Goal: Task Accomplishment & Management: Manage account settings

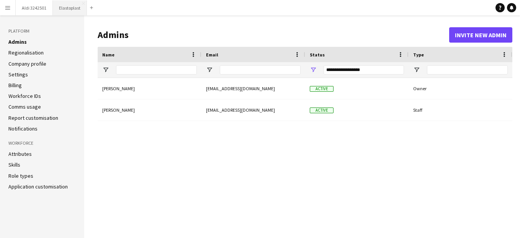
click at [67, 9] on button "Elastoplast Close" at bounding box center [70, 7] width 34 height 15
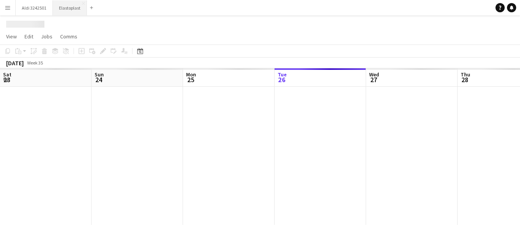
scroll to position [0, 183]
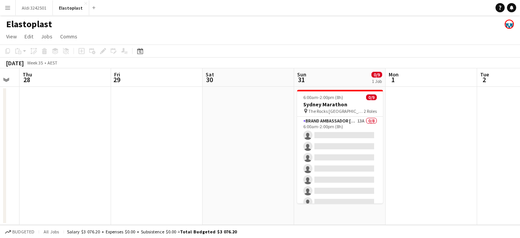
drag, startPoint x: 335, startPoint y: 163, endPoint x: 79, endPoint y: 129, distance: 257.5
click at [79, 129] on app-calendar-viewport "Mon 25 Tue 26 Wed 27 Thu 28 Fri 29 Sat 30 Sun 31 0/9 1 Job Mon 1 Tue 2 Wed 3 Th…" at bounding box center [260, 146] width 520 height 156
drag, startPoint x: 222, startPoint y: 141, endPoint x: 118, endPoint y: 129, distance: 105.3
click at [118, 129] on app-calendar-viewport "Mon 25 Tue 26 Wed 27 Thu 28 Fri 29 Sat 30 Sun 31 0/9 1 Job Mon 1 Tue 2 Wed 3 Th…" at bounding box center [260, 146] width 520 height 156
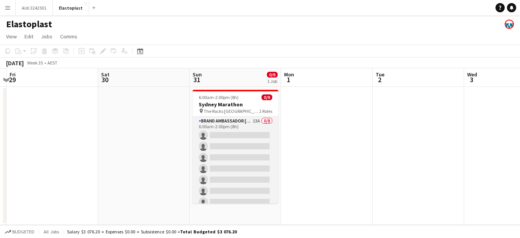
click at [218, 144] on app-card-role "Brand Ambassador Sun 13A 0/8 6:00am-2:00pm (8h) single-neutral-actions single-n…" at bounding box center [236, 169] width 86 height 104
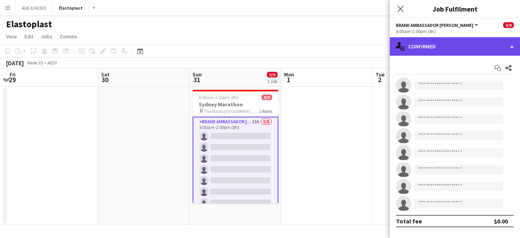
click at [423, 44] on div "single-neutral-actions-check-2 Confirmed" at bounding box center [455, 46] width 130 height 18
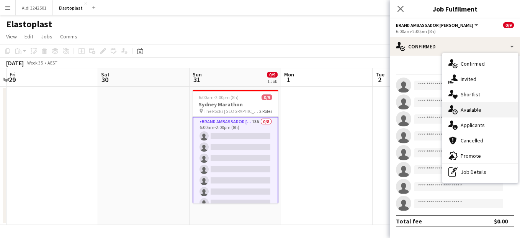
click at [469, 110] on div "single-neutral-actions-upload Available" at bounding box center [481, 109] width 76 height 15
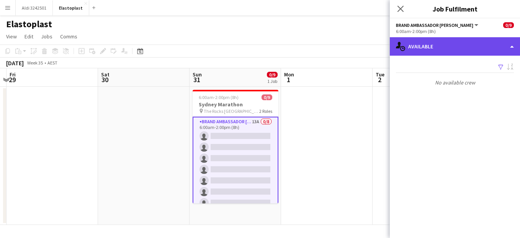
click at [432, 43] on div "single-neutral-actions-upload Available" at bounding box center [455, 46] width 130 height 18
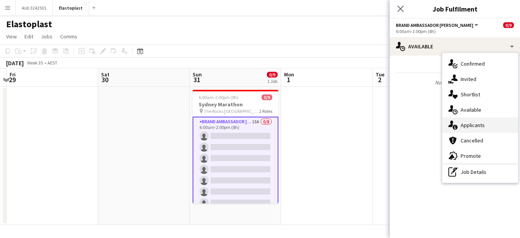
click at [473, 125] on div "single-neutral-actions-information Applicants" at bounding box center [481, 124] width 76 height 15
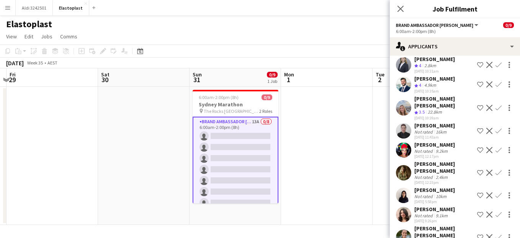
scroll to position [101, 0]
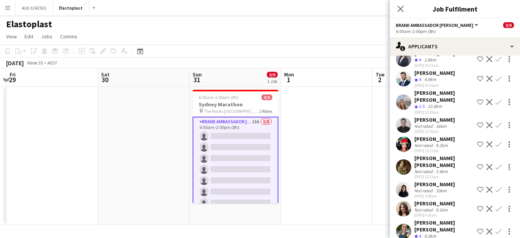
click at [402, 223] on app-user-avatar at bounding box center [403, 230] width 15 height 15
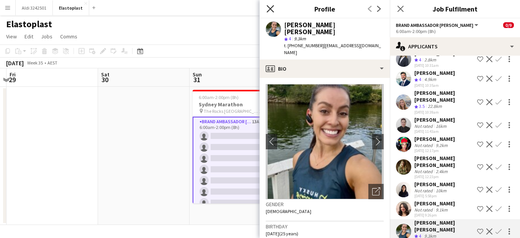
click at [272, 8] on icon at bounding box center [270, 8] width 7 height 7
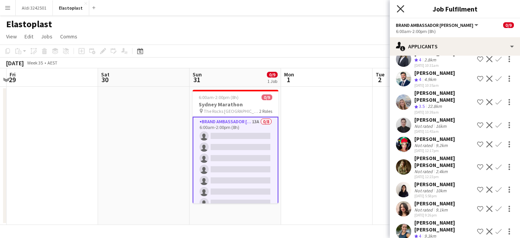
click at [400, 10] on icon at bounding box center [400, 8] width 7 height 7
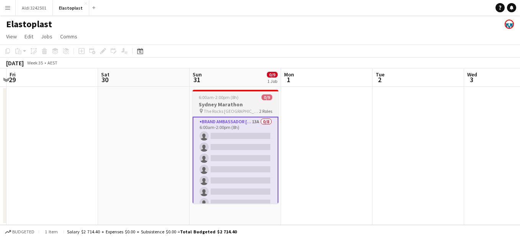
click at [235, 102] on h3 "Sydney Marathon" at bounding box center [236, 104] width 86 height 7
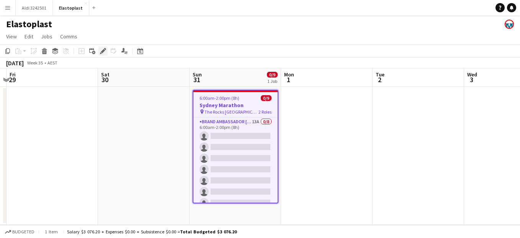
click at [106, 51] on icon "Edit" at bounding box center [103, 51] width 6 height 6
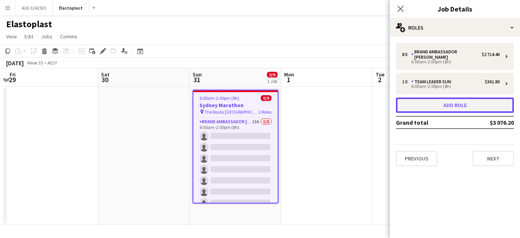
click at [468, 97] on button "Add role" at bounding box center [455, 104] width 118 height 15
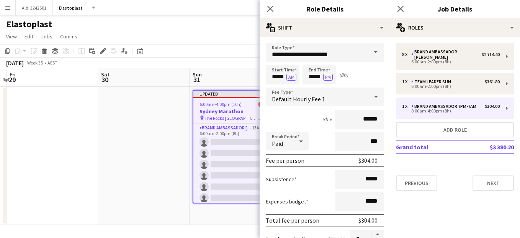
click at [374, 52] on span at bounding box center [376, 52] width 16 height 18
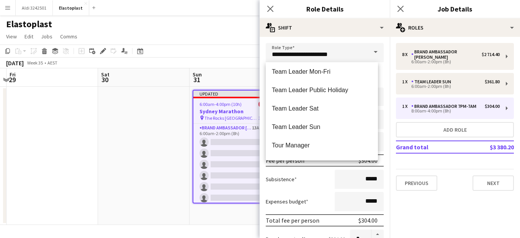
scroll to position [468, 0]
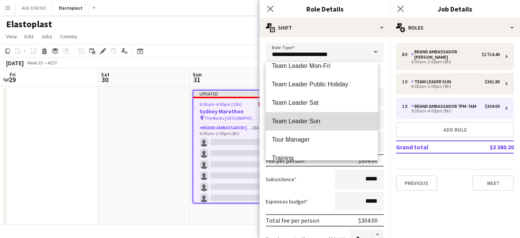
click at [332, 118] on span "Team Leader Sun" at bounding box center [322, 120] width 100 height 7
type input "**********"
type input "******"
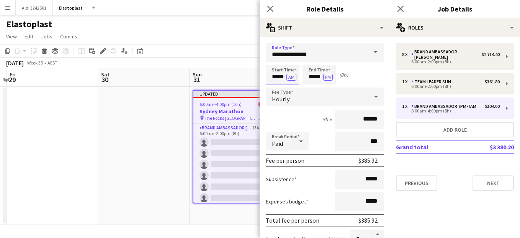
click at [274, 78] on input "*****" at bounding box center [283, 74] width 34 height 19
click at [276, 86] on div at bounding box center [275, 88] width 15 height 8
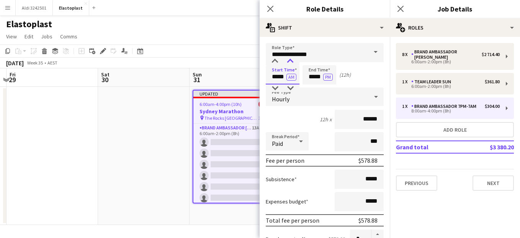
click at [292, 62] on div at bounding box center [290, 61] width 15 height 8
type input "*****"
click at [292, 62] on div at bounding box center [290, 61] width 15 height 8
click at [315, 76] on input "*****" at bounding box center [320, 74] width 34 height 19
type input "*****"
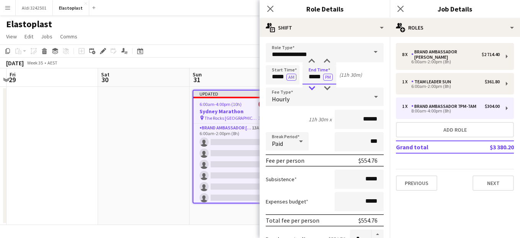
click at [312, 86] on div at bounding box center [311, 88] width 15 height 8
click at [297, 140] on icon at bounding box center [301, 140] width 9 height 15
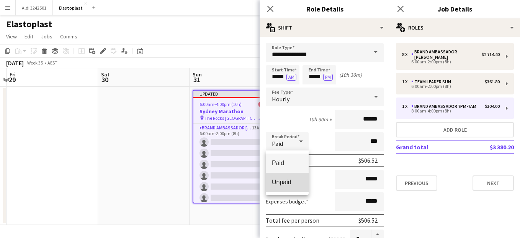
click at [287, 184] on span "Unpaid" at bounding box center [287, 181] width 31 height 7
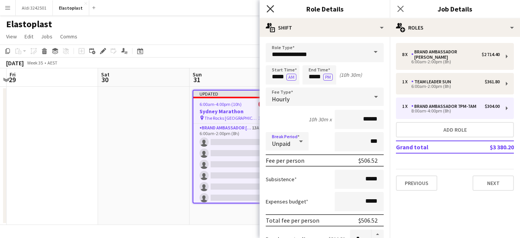
click at [272, 10] on icon at bounding box center [270, 8] width 7 height 7
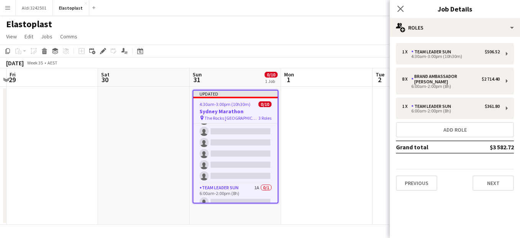
scroll to position [77, 0]
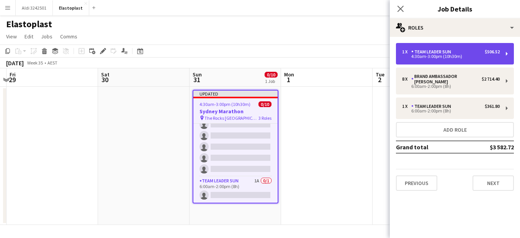
click at [505, 50] on div "1 x Team Leader Sun $506.52 4:30am-3:00pm (10h30m)" at bounding box center [455, 53] width 118 height 21
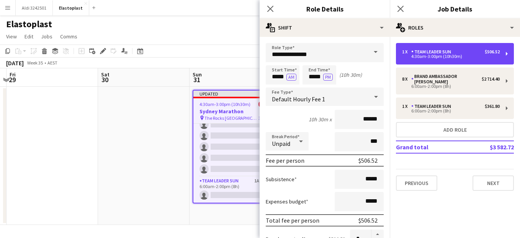
scroll to position [282, 0]
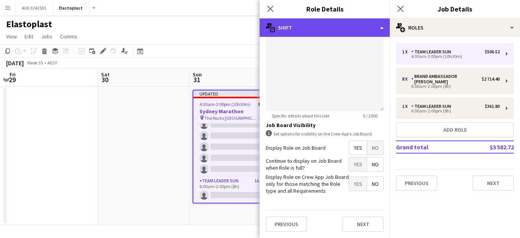
click at [376, 32] on div "multiple-actions-text Shift" at bounding box center [325, 27] width 130 height 18
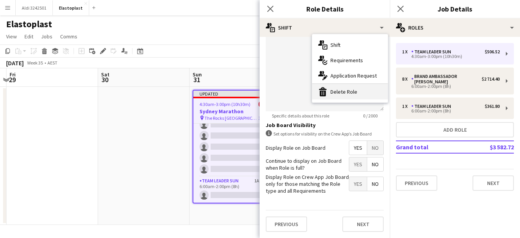
click at [350, 90] on div "bin-2 Delete Role" at bounding box center [350, 91] width 76 height 15
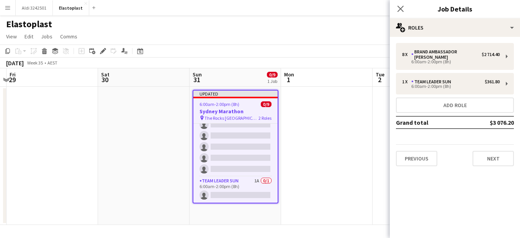
scroll to position [45, 0]
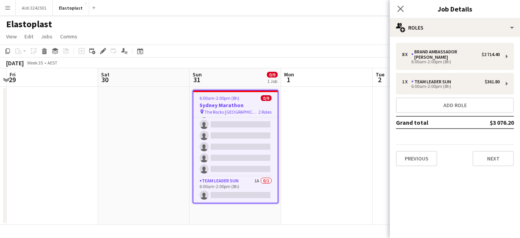
click at [222, 218] on app-date-cell "6:00am-2:00pm (8h) 0/9 Sydney Marathon pin The Rocks Sydney 2 Roles Brand Ambas…" at bounding box center [236, 156] width 92 height 138
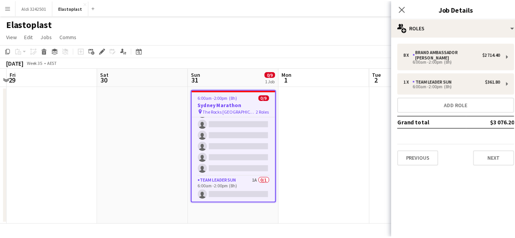
scroll to position [43, 0]
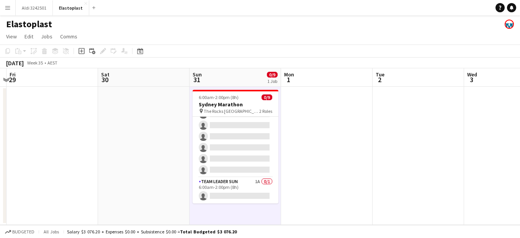
click at [222, 218] on app-date-cell "6:00am-2:00pm (8h) 0/9 Sydney Marathon pin The Rocks Sydney 2 Roles Brand Ambas…" at bounding box center [236, 156] width 92 height 138
click at [213, 208] on app-date-cell "6:00am-2:00pm (8h) 0/9 Sydney Marathon pin The Rocks Sydney 2 Roles Brand Ambas…" at bounding box center [236, 156] width 92 height 138
click at [224, 71] on app-board-header-date "Sun 31 0/9 1 Job" at bounding box center [236, 77] width 92 height 18
click at [81, 49] on icon at bounding box center [82, 51] width 6 height 6
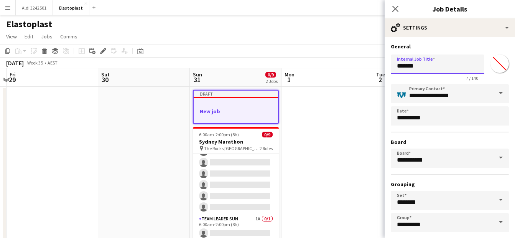
drag, startPoint x: 428, startPoint y: 67, endPoint x: 380, endPoint y: 66, distance: 48.3
click at [380, 66] on body "Menu Boards Boards Boards All jobs Status Workforce Workforce My Workforce Recr…" at bounding box center [257, 134] width 515 height 268
click at [452, 67] on input "**********" at bounding box center [438, 63] width 94 height 19
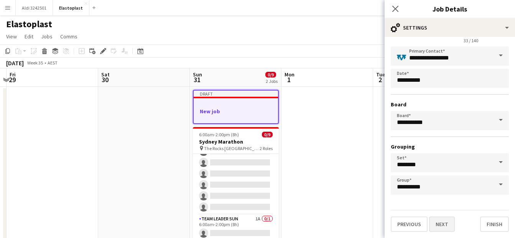
type input "**********"
click at [445, 226] on button "Next" at bounding box center [442, 223] width 26 height 15
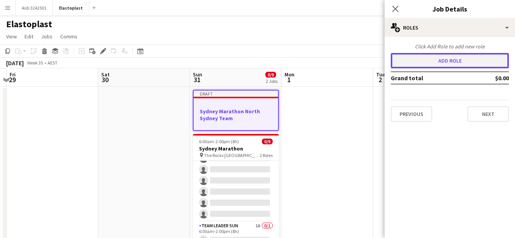
click at [459, 56] on button "Add role" at bounding box center [450, 60] width 118 height 15
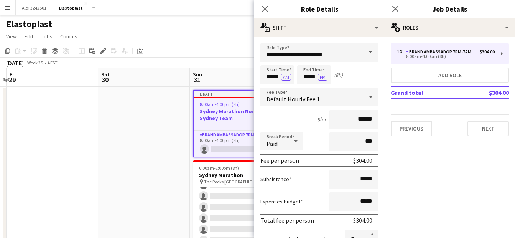
click at [269, 74] on input "*****" at bounding box center [277, 74] width 34 height 19
click at [270, 88] on div at bounding box center [269, 88] width 15 height 8
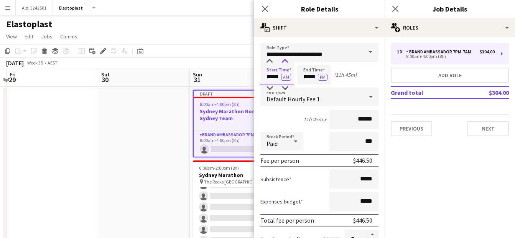
click at [285, 60] on div at bounding box center [284, 61] width 15 height 8
type input "*****"
click at [285, 60] on div at bounding box center [284, 61] width 15 height 8
click at [307, 76] on input "*****" at bounding box center [314, 74] width 34 height 19
type input "*****"
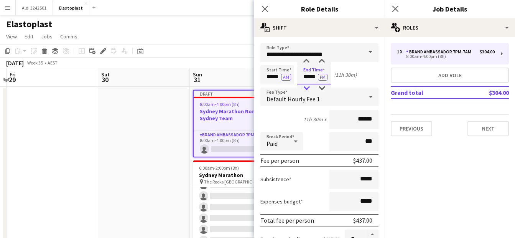
click at [306, 90] on div at bounding box center [306, 88] width 15 height 8
click at [282, 144] on div "Paid" at bounding box center [274, 141] width 28 height 18
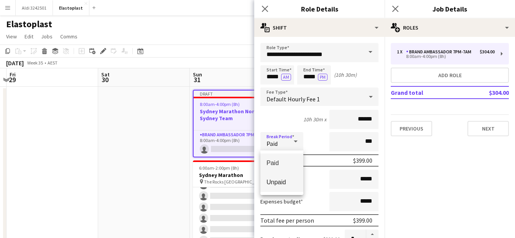
click at [275, 179] on span "Unpaid" at bounding box center [281, 181] width 31 height 7
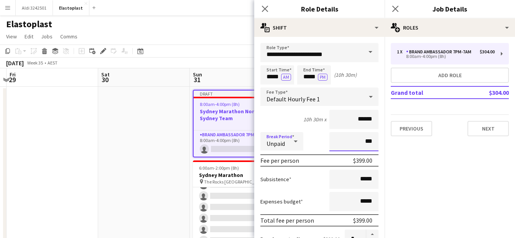
click at [341, 146] on input "***" at bounding box center [353, 141] width 49 height 19
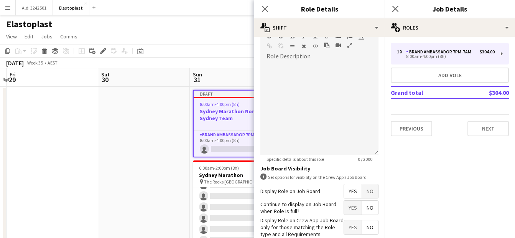
scroll to position [282, 0]
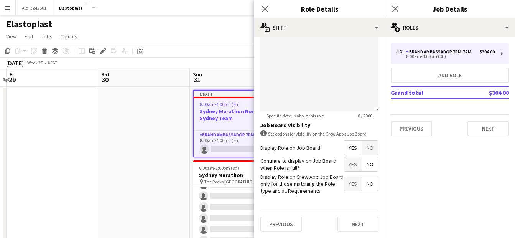
type input "****"
click at [348, 166] on span "Yes" at bounding box center [353, 164] width 18 height 14
click at [351, 225] on button "Next" at bounding box center [357, 223] width 41 height 15
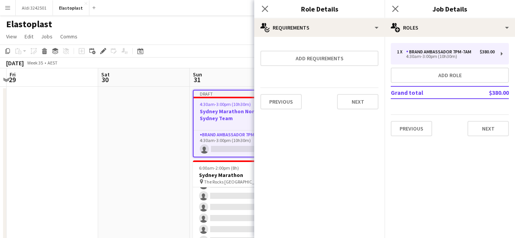
scroll to position [0, 0]
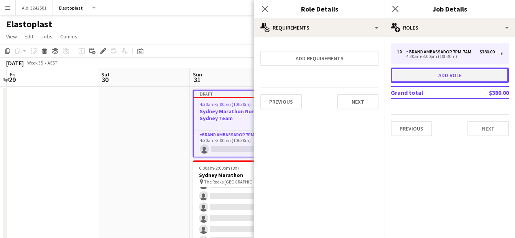
click at [445, 79] on button "Add role" at bounding box center [450, 74] width 118 height 15
type input "*****"
type input "***"
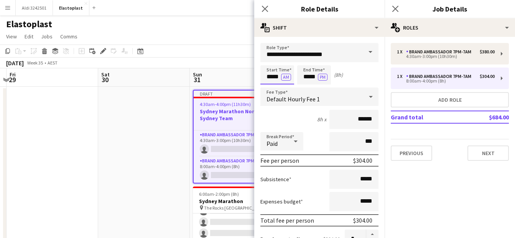
click at [271, 76] on input "*****" at bounding box center [277, 74] width 34 height 19
click at [271, 83] on input "*****" at bounding box center [277, 74] width 34 height 19
click at [270, 86] on div at bounding box center [269, 88] width 15 height 8
type input "*****"
click at [270, 86] on div at bounding box center [269, 88] width 15 height 8
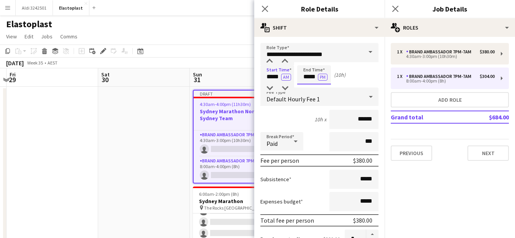
click at [303, 73] on input "*****" at bounding box center [314, 74] width 34 height 19
click at [307, 86] on div at bounding box center [306, 88] width 15 height 8
type input "*****"
click at [307, 86] on div at bounding box center [306, 88] width 15 height 8
click at [284, 141] on div "Paid" at bounding box center [274, 141] width 28 height 18
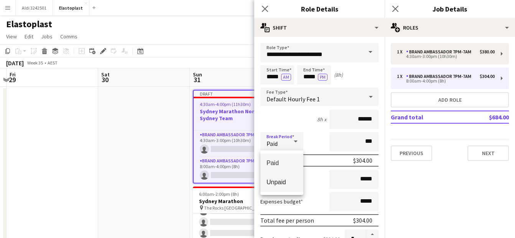
click at [290, 183] on span "Unpaid" at bounding box center [281, 181] width 31 height 7
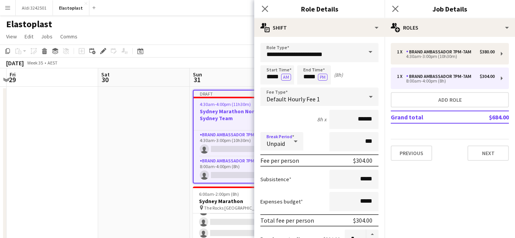
click at [350, 138] on input "***" at bounding box center [353, 141] width 49 height 19
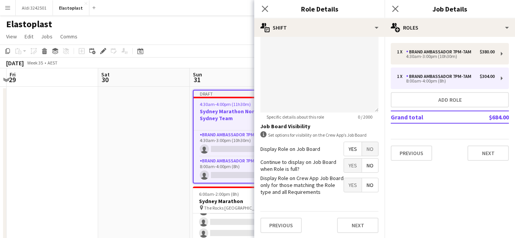
scroll to position [282, 0]
type input "****"
click at [347, 167] on span "Yes" at bounding box center [353, 164] width 18 height 14
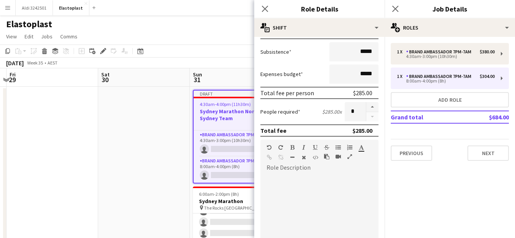
scroll to position [121, 0]
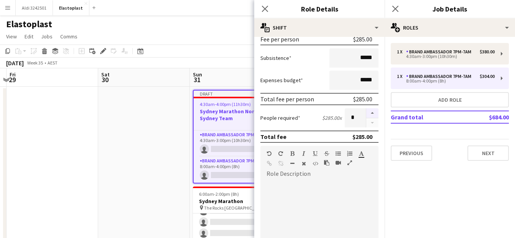
click at [372, 113] on button "button" at bounding box center [372, 113] width 12 height 10
type input "*"
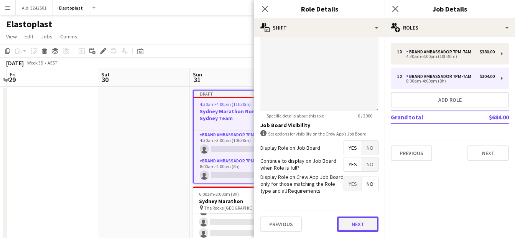
click at [361, 223] on button "Next" at bounding box center [357, 223] width 41 height 15
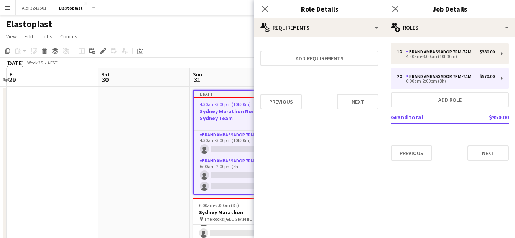
scroll to position [0, 0]
click at [359, 103] on button "Next" at bounding box center [357, 101] width 41 height 15
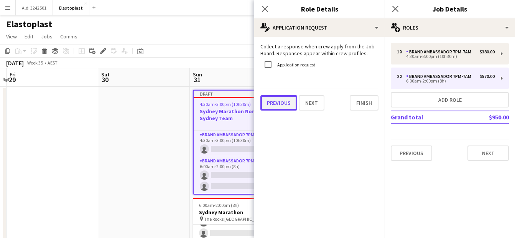
click at [276, 103] on button "Previous" at bounding box center [278, 102] width 37 height 15
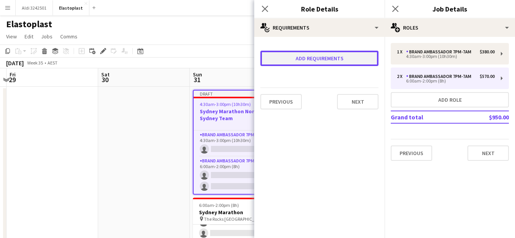
click at [312, 56] on button "Add requirements" at bounding box center [319, 58] width 118 height 15
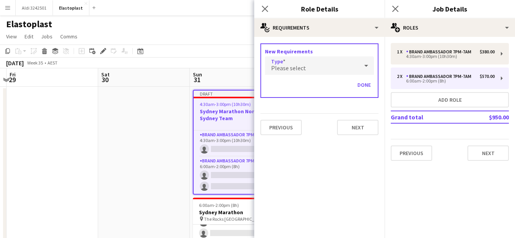
click at [290, 63] on div "Please select" at bounding box center [312, 65] width 94 height 18
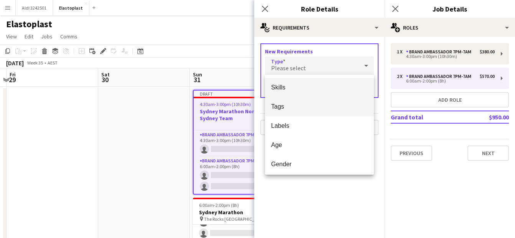
click at [291, 100] on mat-option "Tags" at bounding box center [319, 106] width 109 height 19
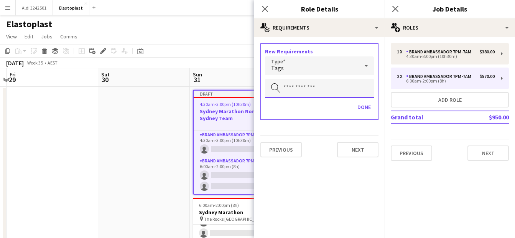
click at [298, 92] on input "text" at bounding box center [319, 88] width 109 height 19
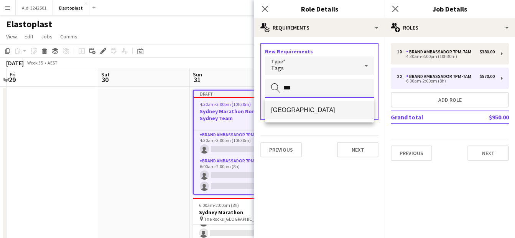
type input "***"
click at [295, 106] on span "[GEOGRAPHIC_DATA]" at bounding box center [319, 109] width 97 height 7
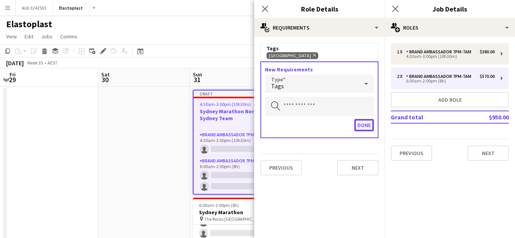
click at [357, 125] on button "Done" at bounding box center [364, 125] width 20 height 12
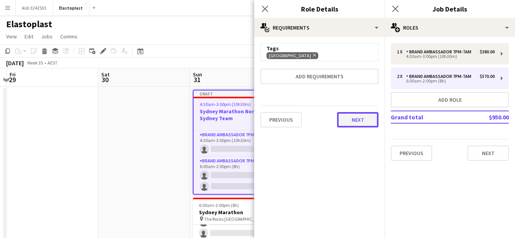
click at [357, 126] on button "Next" at bounding box center [357, 119] width 41 height 15
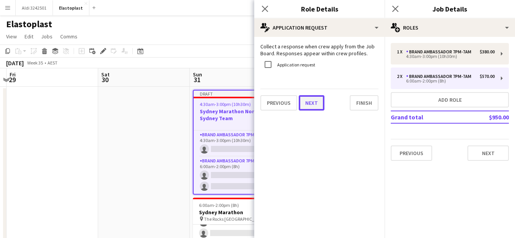
click at [307, 103] on button "Next" at bounding box center [312, 102] width 26 height 15
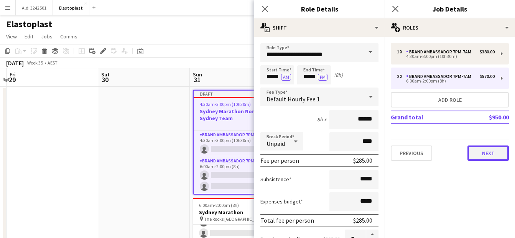
click at [477, 150] on button "Next" at bounding box center [487, 152] width 41 height 15
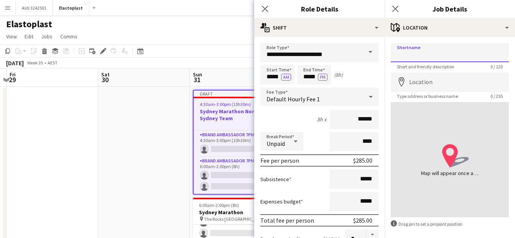
click at [418, 53] on input "Shortname" at bounding box center [450, 52] width 118 height 19
type input "*"
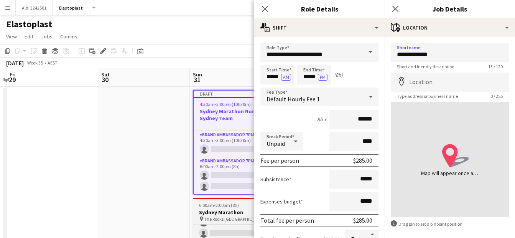
click at [225, 212] on h3 "Sydney Marathon" at bounding box center [236, 211] width 86 height 7
type input "**********"
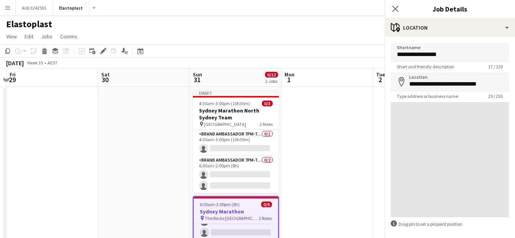
scroll to position [45, 0]
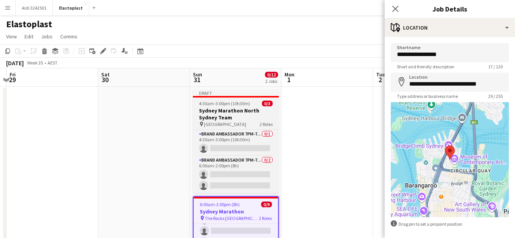
click at [221, 104] on span "4:30am-3:00pm (10h30m)" at bounding box center [224, 103] width 51 height 6
type input "**********"
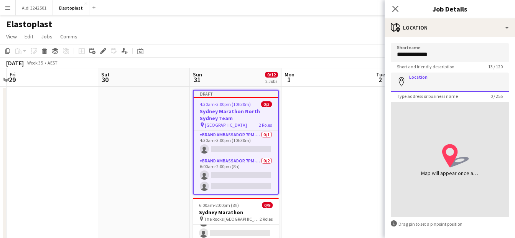
click at [431, 81] on input "Location" at bounding box center [450, 81] width 118 height 19
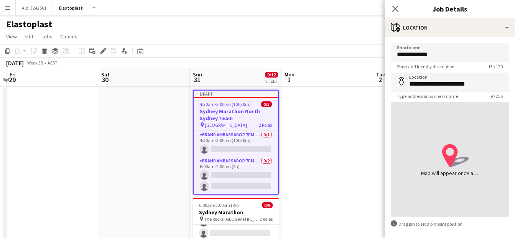
type input "**********"
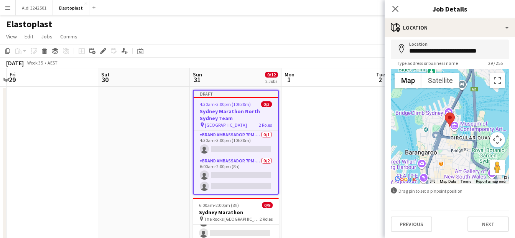
scroll to position [0, 0]
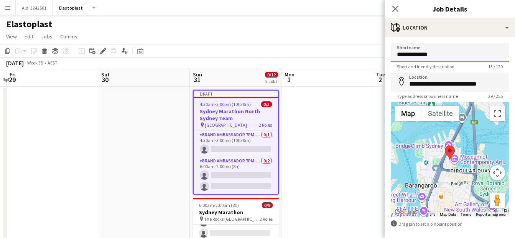
click at [448, 53] on input "**********" at bounding box center [450, 52] width 118 height 19
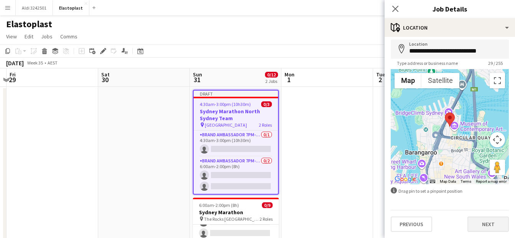
type input "**********"
click at [474, 228] on button "Next" at bounding box center [487, 223] width 41 height 15
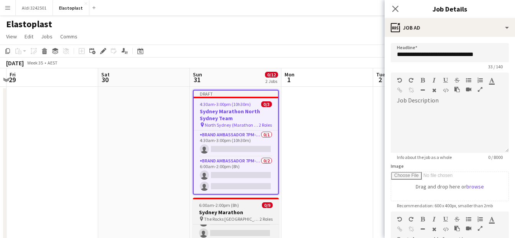
click at [240, 209] on h3 "Sydney Marathon" at bounding box center [236, 211] width 86 height 7
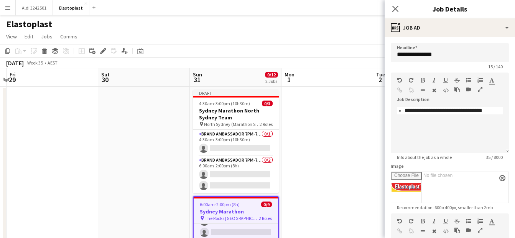
scroll to position [45, 0]
drag, startPoint x: 428, startPoint y: 117, endPoint x: 399, endPoint y: 109, distance: 30.4
click at [404, 109] on li "**********" at bounding box center [453, 111] width 98 height 8
copy span "**********"
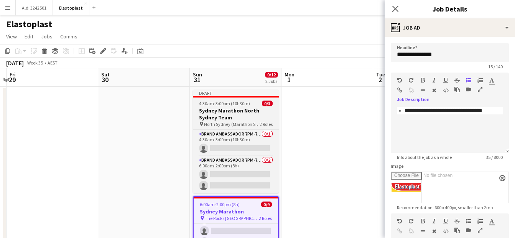
click at [225, 114] on h3 "Sydney Marathon North Sydney Team" at bounding box center [236, 114] width 86 height 14
type input "**********"
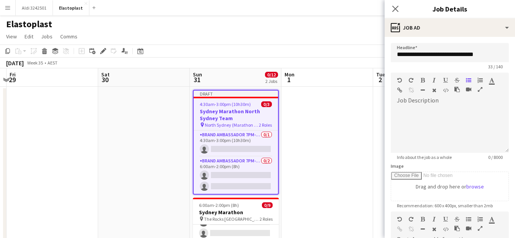
scroll to position [43, 0]
click at [417, 101] on div "Standard Heading 1 Heading 2 Heading 3 Heading 4 Heading 5 Heading 6 Heading 7 …" at bounding box center [450, 86] width 118 height 29
drag, startPoint x: 417, startPoint y: 101, endPoint x: 466, endPoint y: 121, distance: 53.6
paste div
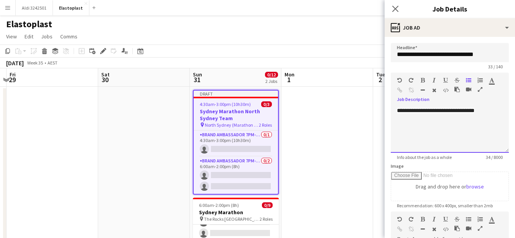
click at [419, 113] on span "**********" at bounding box center [435, 110] width 77 height 5
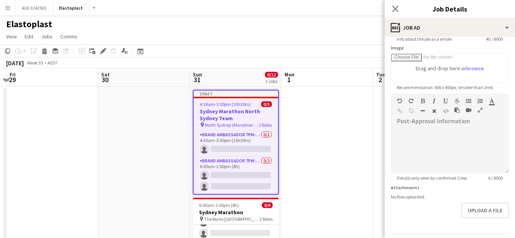
scroll to position [141, 0]
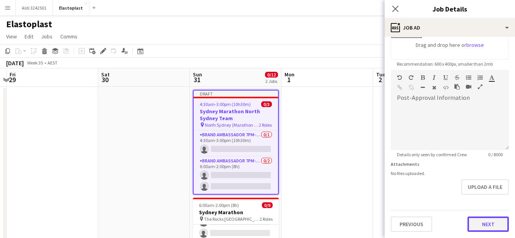
click at [477, 221] on button "Next" at bounding box center [487, 223] width 41 height 15
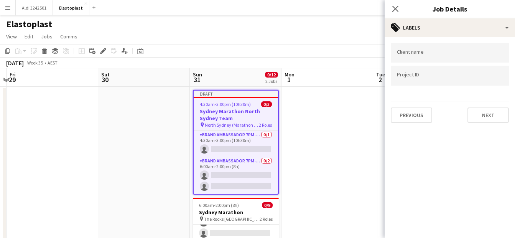
scroll to position [0, 0]
click at [415, 53] on input "Type to search client labels..." at bounding box center [450, 55] width 106 height 7
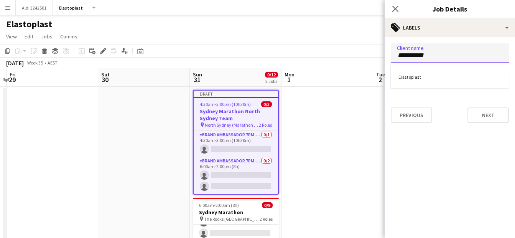
type input "**********"
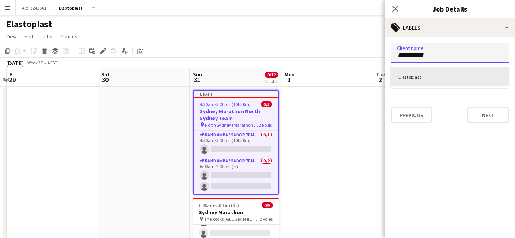
click at [441, 74] on div "Elastoplast" at bounding box center [450, 76] width 118 height 18
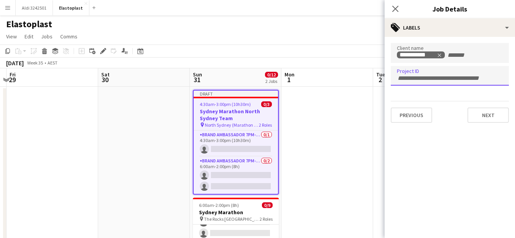
click at [419, 80] on div at bounding box center [450, 76] width 118 height 20
click at [362, 7] on app-navbar "Menu Boards Boards Boards All jobs Status Workforce Workforce My Workforce Recr…" at bounding box center [257, 7] width 515 height 15
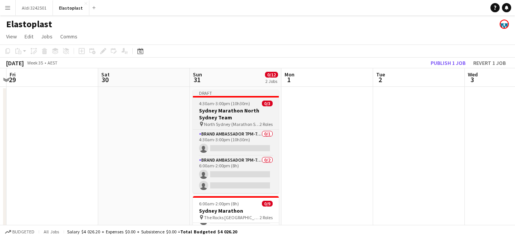
click at [228, 104] on span "4:30am-3:00pm (10h30m)" at bounding box center [224, 103] width 51 height 6
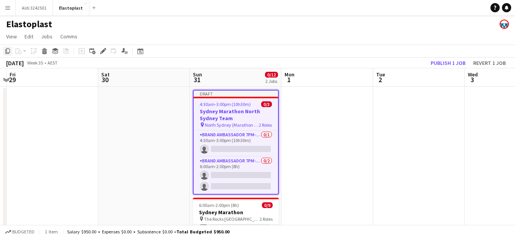
click at [5, 52] on icon "Copy" at bounding box center [8, 51] width 6 height 6
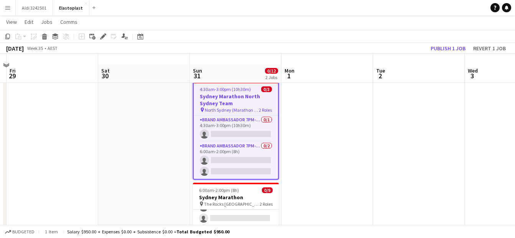
scroll to position [29, 0]
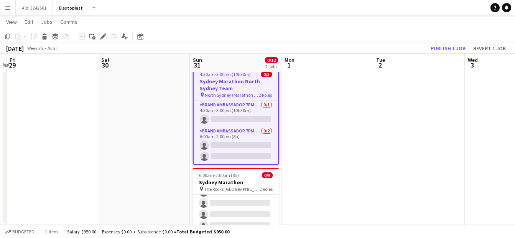
click at [314, 125] on app-date-cell at bounding box center [327, 141] width 92 height 168
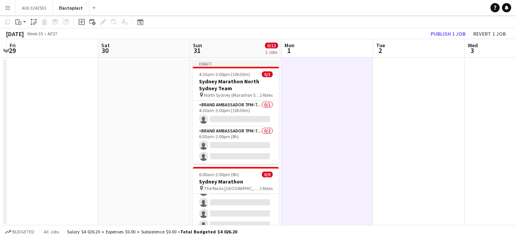
scroll to position [0, 0]
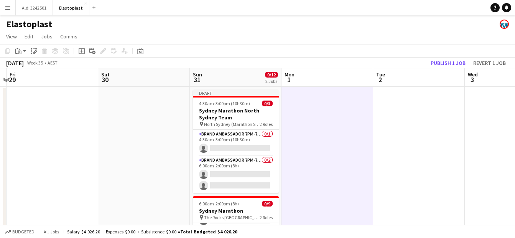
click at [238, 71] on app-board-header-date "Sun 31 0/12 2 Jobs" at bounding box center [236, 77] width 92 height 18
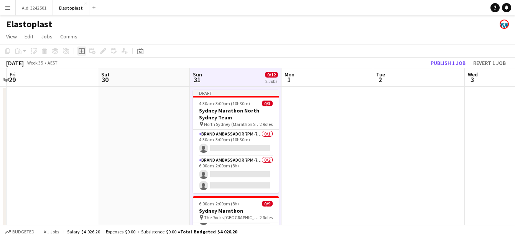
click at [85, 51] on div "Add job" at bounding box center [81, 50] width 9 height 9
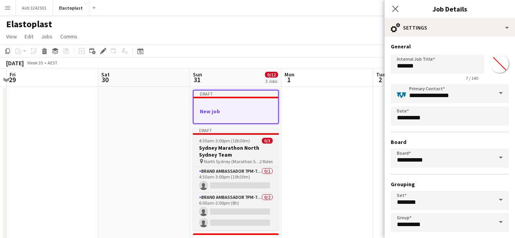
click at [216, 144] on app-job-card "Draft 4:30am-3:00pm (10h30m) 0/3 Sydney Marathon North Sydney Team pin [GEOGRAP…" at bounding box center [236, 178] width 86 height 103
type input "**********"
type input "*******"
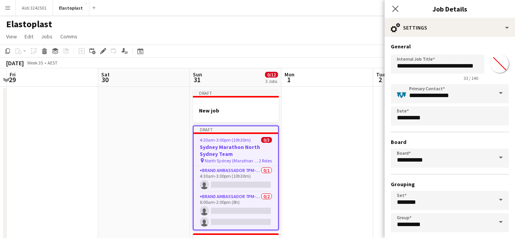
click at [16, 54] on div "Copy Paste Paste Ctrl+V Paste with crew Ctrl+Shift+V Paste linked Job [GEOGRAPH…" at bounding box center [36, 50] width 67 height 9
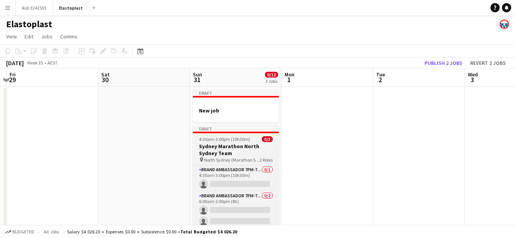
click at [209, 152] on h3 "Sydney Marathon North Sydney Team" at bounding box center [236, 150] width 86 height 14
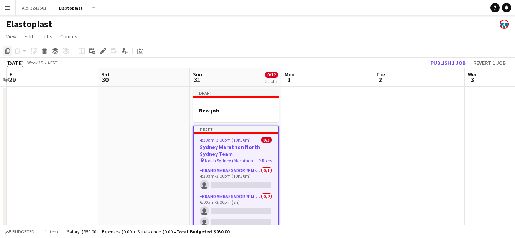
click at [7, 49] on icon at bounding box center [7, 50] width 5 height 5
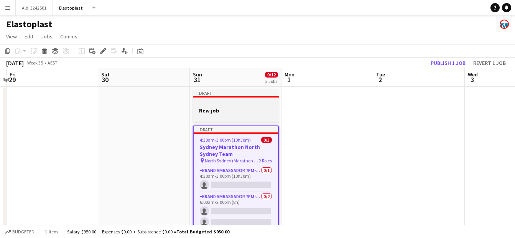
click at [217, 108] on h3 "New job" at bounding box center [236, 110] width 86 height 7
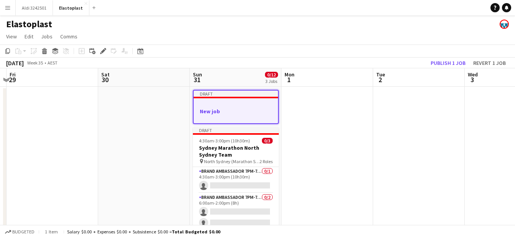
click at [216, 79] on app-board-header-date "Sun 31 0/12 3 Jobs" at bounding box center [236, 77] width 92 height 18
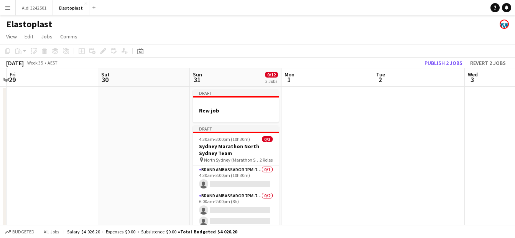
click at [217, 89] on app-date-cell "Draft New job Draft 4:30am-3:00pm (10h30m) 0/3 Sydney Marathon North Sydney Tea…" at bounding box center [236, 189] width 92 height 204
click at [17, 52] on icon "Paste" at bounding box center [18, 51] width 6 height 6
click at [20, 63] on link "Paste Ctrl+V" at bounding box center [56, 65] width 72 height 7
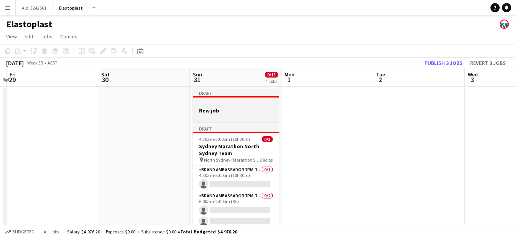
click at [234, 116] on div at bounding box center [236, 117] width 86 height 6
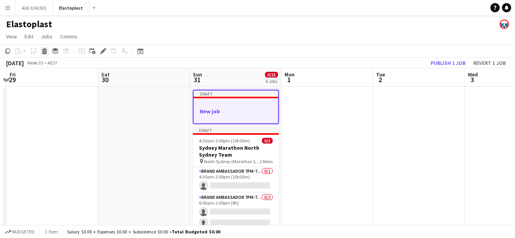
click at [47, 52] on icon "Delete" at bounding box center [44, 51] width 6 height 6
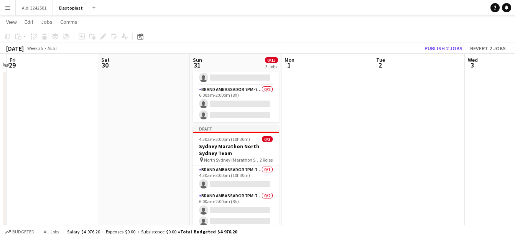
scroll to position [71, 0]
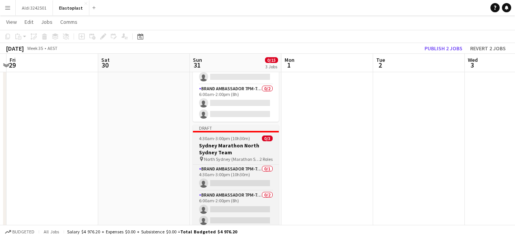
click at [238, 154] on h3 "Sydney Marathon North Sydney Team" at bounding box center [236, 149] width 86 height 14
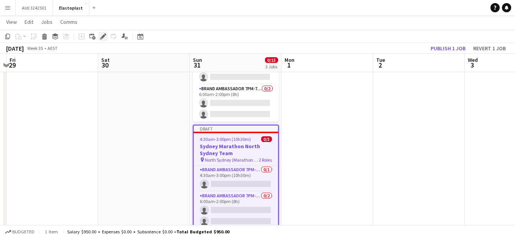
click at [104, 39] on div "Edit" at bounding box center [102, 36] width 9 height 9
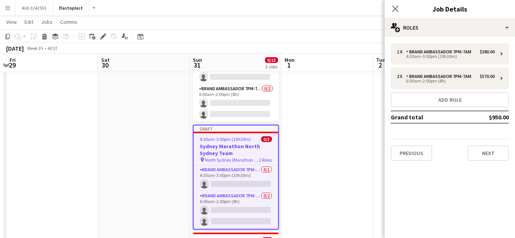
click at [262, 141] on span "0/3" at bounding box center [266, 139] width 11 height 6
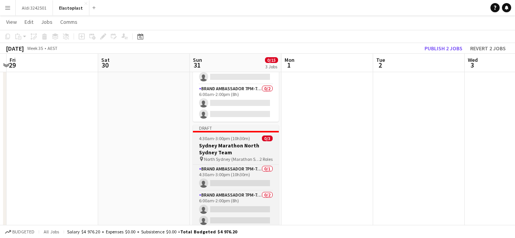
click at [262, 141] on app-job-card "Draft 4:30am-3:00pm (10h30m) 0/3 Sydney Marathon North Sydney Team pin [GEOGRAP…" at bounding box center [236, 176] width 86 height 103
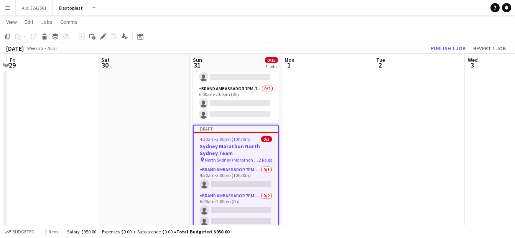
click at [218, 148] on h3 "Sydney Marathon North Sydney Team" at bounding box center [236, 150] width 84 height 14
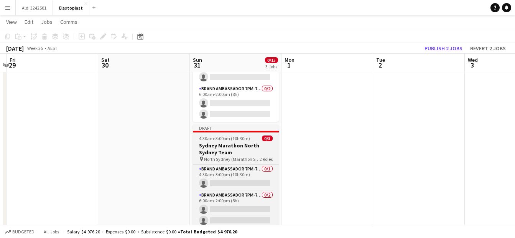
click at [220, 140] on span "4:30am-3:00pm (10h30m)" at bounding box center [224, 138] width 51 height 6
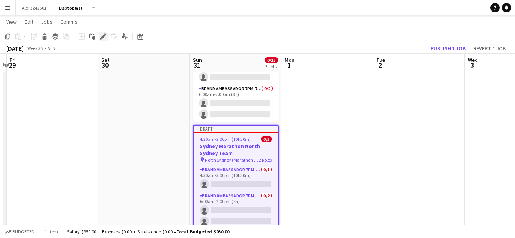
click at [102, 36] on icon at bounding box center [103, 36] width 4 height 4
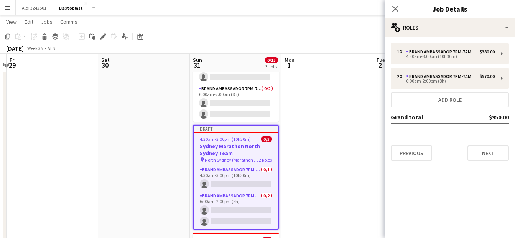
click at [488, 163] on div "1 x Brand Ambassador 7pm-7am $380.00 4:30am-3:00pm (10h30m) 2 x Brand Ambassado…" at bounding box center [449, 102] width 130 height 130
click at [479, 152] on button "Next" at bounding box center [487, 152] width 41 height 15
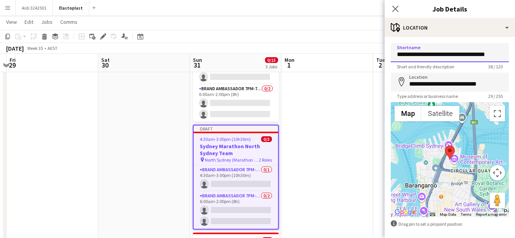
scroll to position [0, 1]
drag, startPoint x: 399, startPoint y: 54, endPoint x: 522, endPoint y: 66, distance: 123.6
click at [515, 66] on html "Menu Boards Boards Boards All jobs Status Workforce Workforce My Workforce Recr…" at bounding box center [257, 116] width 515 height 374
type input "*********"
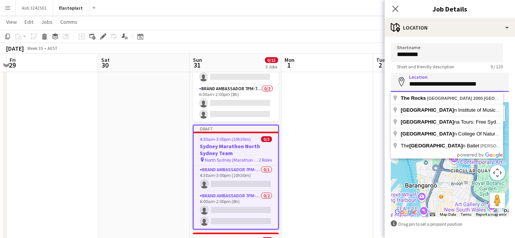
drag, startPoint x: 488, startPoint y: 80, endPoint x: 407, endPoint y: 72, distance: 81.6
click at [407, 72] on input "**********" at bounding box center [450, 81] width 118 height 19
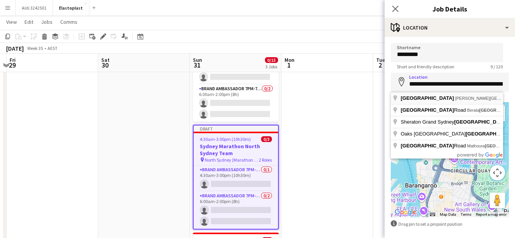
type input "**********"
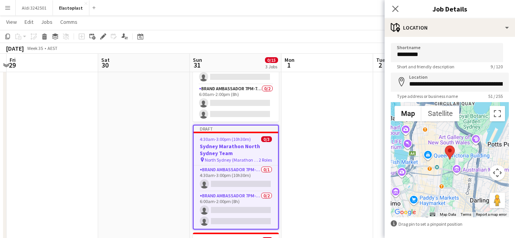
click at [468, 93] on app-form-group "**********" at bounding box center [450, 85] width 118 height 26
click at [442, 80] on input "**********" at bounding box center [450, 81] width 118 height 19
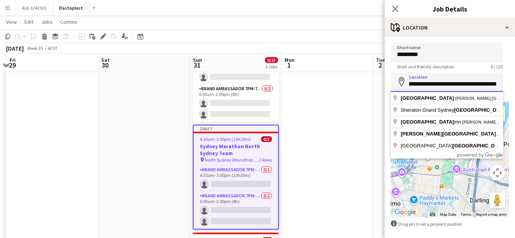
scroll to position [0, 44]
click at [427, 84] on input "**********" at bounding box center [447, 81] width 112 height 19
click at [479, 38] on div "**********" at bounding box center [449, 154] width 130 height 234
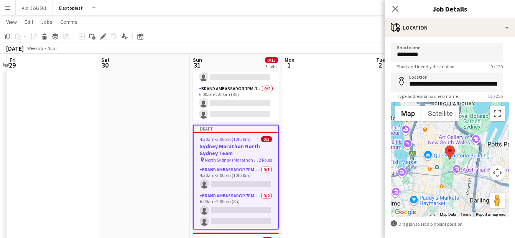
scroll to position [33, 0]
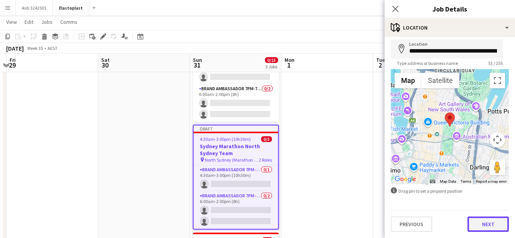
click at [482, 222] on button "Next" at bounding box center [487, 223] width 41 height 15
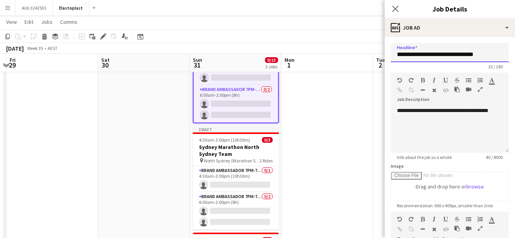
drag, startPoint x: 443, startPoint y: 55, endPoint x: 494, endPoint y: 54, distance: 50.6
click at [494, 54] on input "**********" at bounding box center [450, 52] width 118 height 19
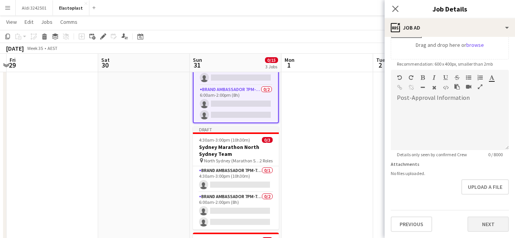
type input "**********"
click at [487, 223] on button "Next" at bounding box center [487, 223] width 41 height 15
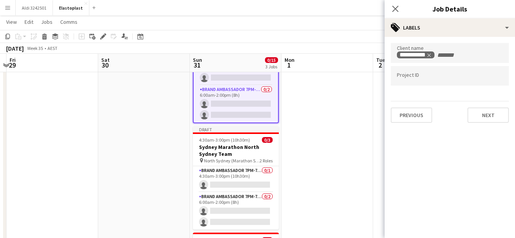
type input "*******"
click at [499, 114] on button "Next" at bounding box center [487, 114] width 41 height 15
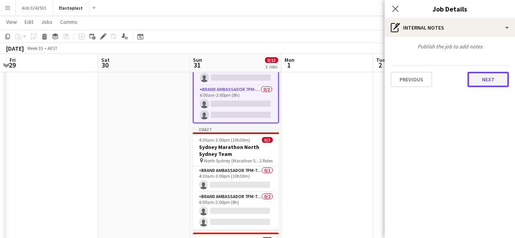
click at [496, 80] on button "Next" at bounding box center [487, 79] width 41 height 15
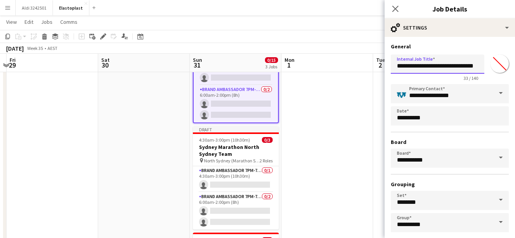
scroll to position [0, 20]
drag, startPoint x: 443, startPoint y: 65, endPoint x: 505, endPoint y: 60, distance: 61.9
click at [505, 60] on form "**********" at bounding box center [449, 156] width 130 height 226
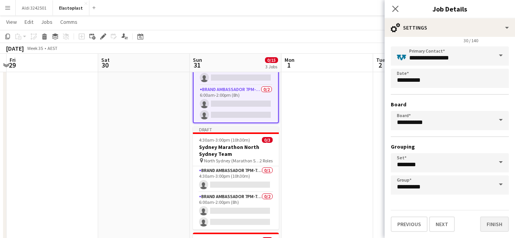
type input "**********"
click at [489, 228] on button "Finish" at bounding box center [494, 223] width 29 height 15
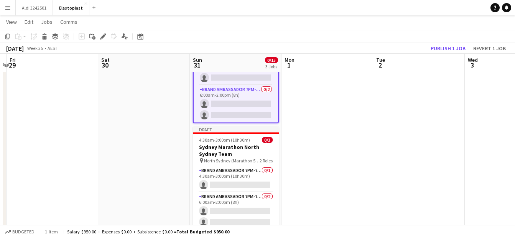
click at [335, 181] on app-date-cell at bounding box center [327, 152] width 92 height 275
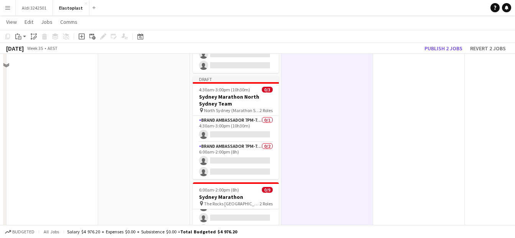
scroll to position [136, 0]
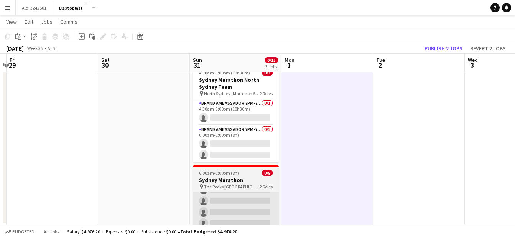
click at [231, 200] on app-card-role "Brand Ambassador Sun 13A 0/8 6:00am-2:00pm (8h) single-neutral-actions single-n…" at bounding box center [236, 201] width 86 height 104
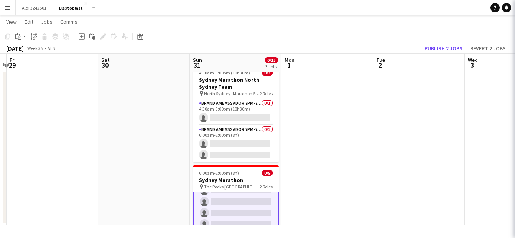
scroll to position [44, 0]
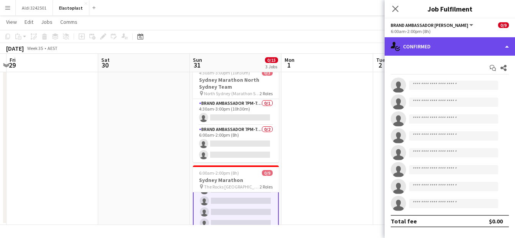
click at [440, 54] on div "single-neutral-actions-check-2 Confirmed" at bounding box center [449, 46] width 130 height 18
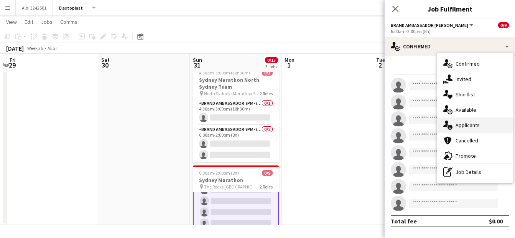
click at [478, 122] on div "single-neutral-actions-information Applicants" at bounding box center [475, 124] width 76 height 15
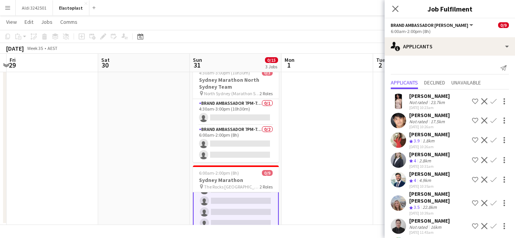
click at [481, 122] on app-icon "Decline" at bounding box center [484, 120] width 6 height 6
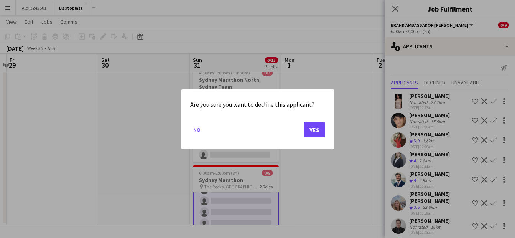
scroll to position [0, 0]
drag, startPoint x: 478, startPoint y: 122, endPoint x: 200, endPoint y: 130, distance: 278.0
click at [200, 130] on button "No" at bounding box center [196, 129] width 13 height 12
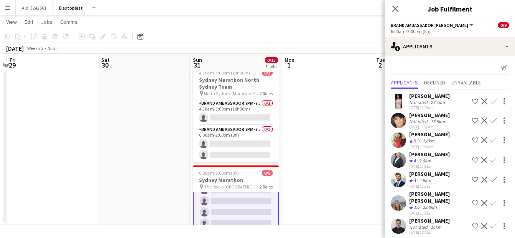
scroll to position [136, 0]
click at [396, 100] on app-user-avatar at bounding box center [398, 101] width 15 height 15
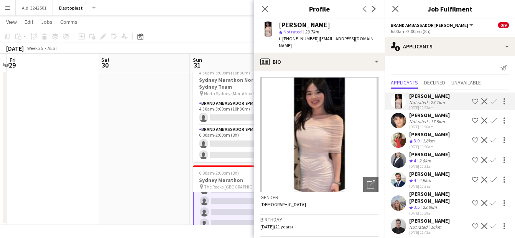
scroll to position [101, 0]
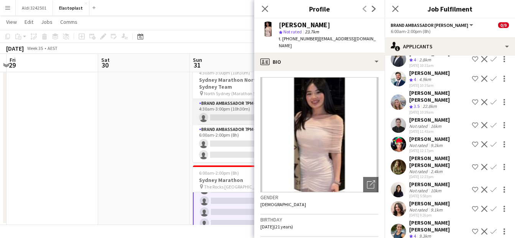
click at [218, 109] on app-card-role "Brand Ambassador 7pm-7am 0/1 4:30am-3:00pm (10h30m) single-neutral-actions" at bounding box center [236, 112] width 86 height 26
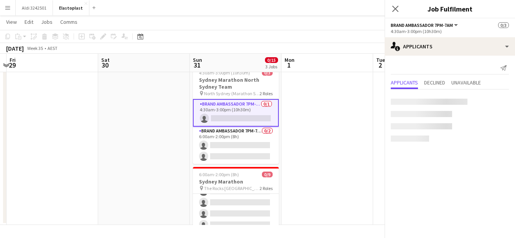
scroll to position [0, 0]
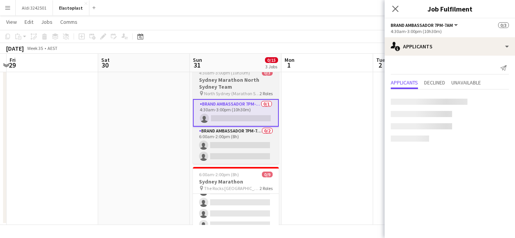
click at [248, 82] on h3 "Sydney Marathon North Sydney Team" at bounding box center [236, 83] width 86 height 14
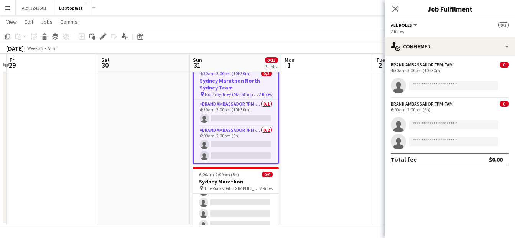
click at [240, 81] on h3 "Sydney Marathon North Sydney Team" at bounding box center [236, 84] width 84 height 14
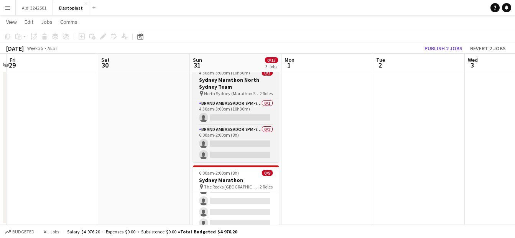
click at [240, 81] on h3 "Sydney Marathon North Sydney Team" at bounding box center [236, 83] width 86 height 14
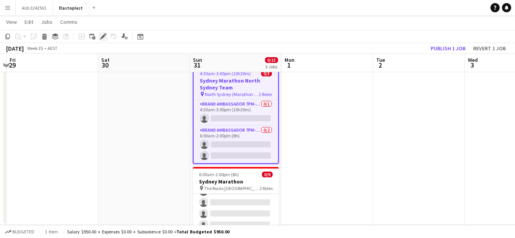
click at [104, 35] on icon at bounding box center [103, 36] width 4 height 4
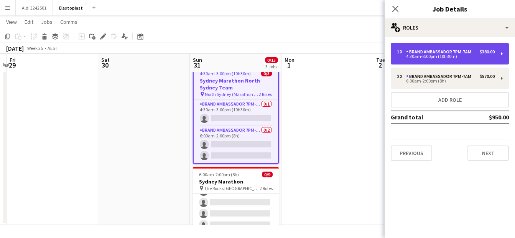
click at [441, 50] on div "Brand Ambassador 7pm-7am" at bounding box center [440, 51] width 68 height 5
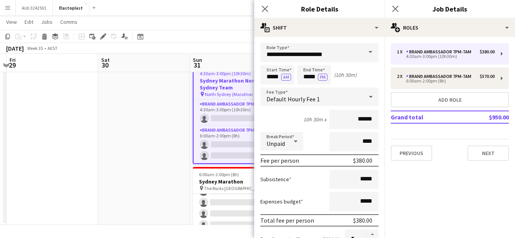
click at [362, 53] on span at bounding box center [370, 52] width 16 height 18
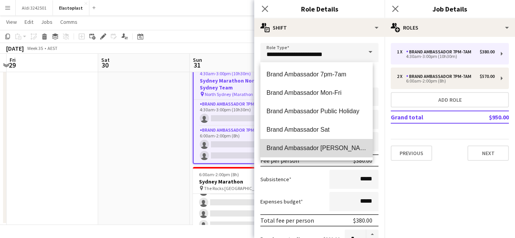
click at [339, 145] on span "Brand Ambassador [PERSON_NAME]" at bounding box center [316, 147] width 100 height 7
type input "**********"
type input "******"
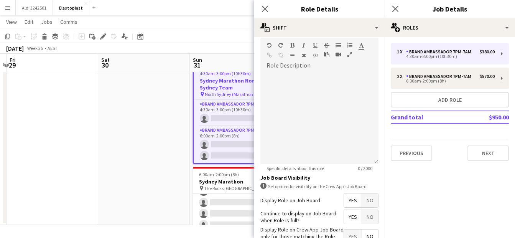
scroll to position [282, 0]
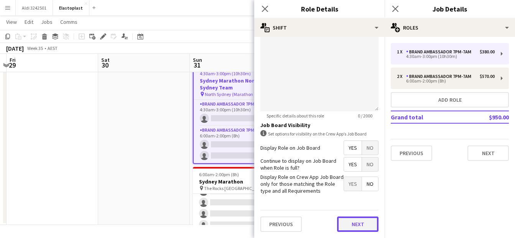
click at [352, 223] on button "Next" at bounding box center [357, 223] width 41 height 15
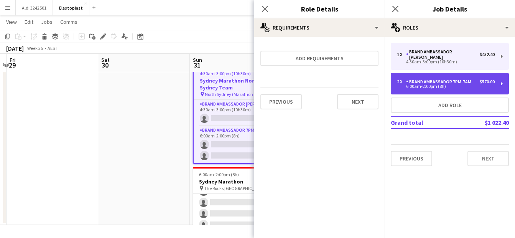
click at [419, 84] on div "6:00am-2:00pm (8h)" at bounding box center [446, 86] width 98 height 4
type input "**********"
type input "*****"
type input "******"
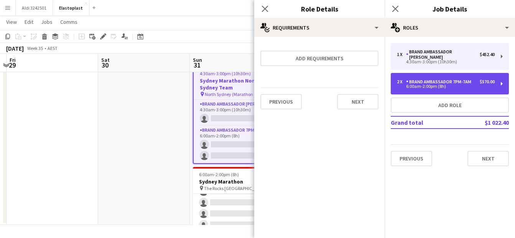
type input "*"
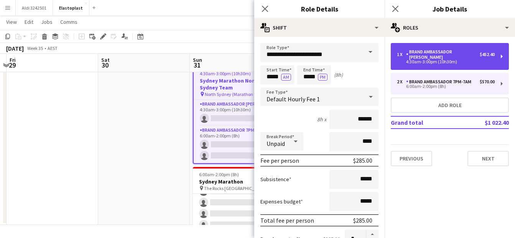
click at [422, 53] on div "Brand Ambassador [PERSON_NAME]" at bounding box center [443, 54] width 74 height 11
type input "**********"
type input "*****"
type input "******"
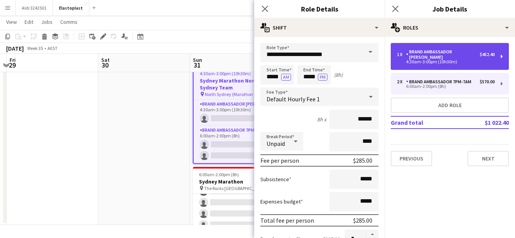
type input "*"
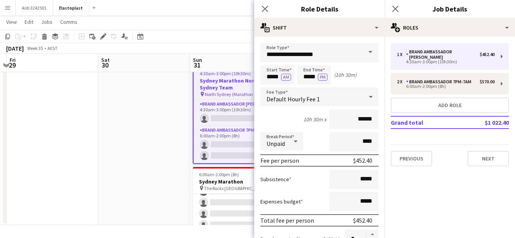
click at [362, 46] on span at bounding box center [370, 52] width 16 height 18
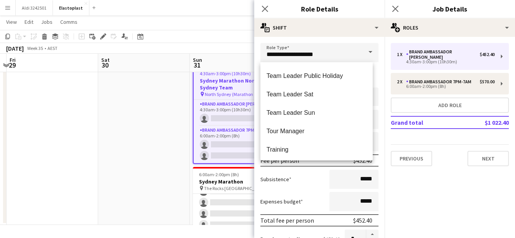
scroll to position [497, 0]
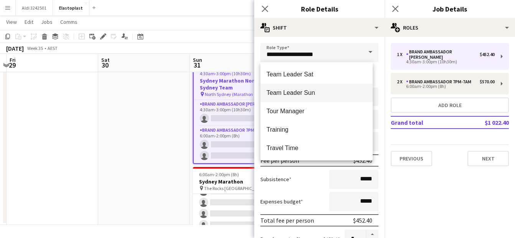
click at [343, 95] on span "Team Leader Sun" at bounding box center [316, 92] width 100 height 7
type input "**********"
type input "******"
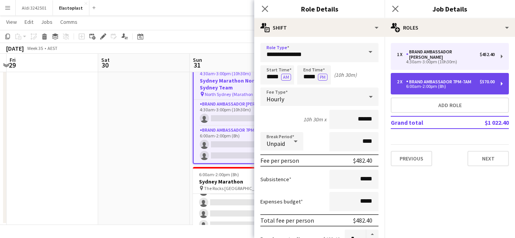
click at [408, 79] on div "Brand Ambassador 7pm-7am" at bounding box center [440, 81] width 68 height 5
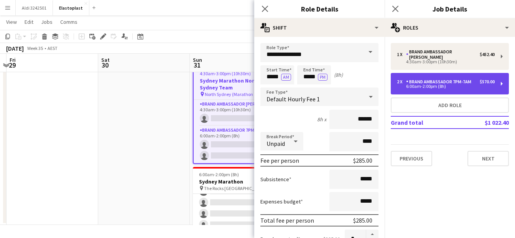
type input "**********"
type input "*****"
type input "******"
type input "*"
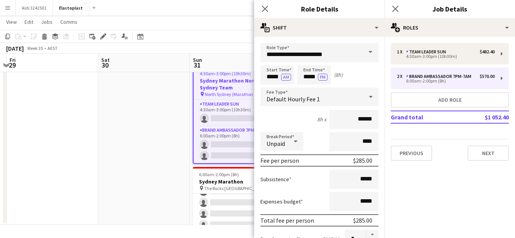
click at [368, 55] on span at bounding box center [370, 52] width 16 height 18
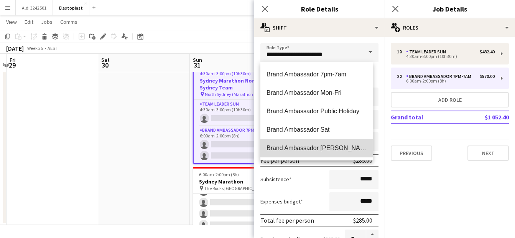
click at [318, 151] on span "Brand Ambassador [PERSON_NAME]" at bounding box center [316, 147] width 100 height 7
type input "**********"
type input "******"
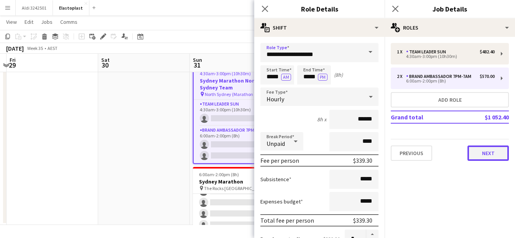
click at [491, 154] on button "Next" at bounding box center [487, 152] width 41 height 15
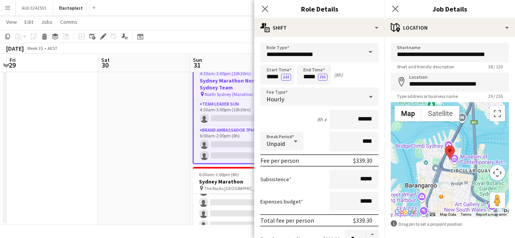
click at [170, 158] on app-date-cell at bounding box center [144, 87] width 92 height 275
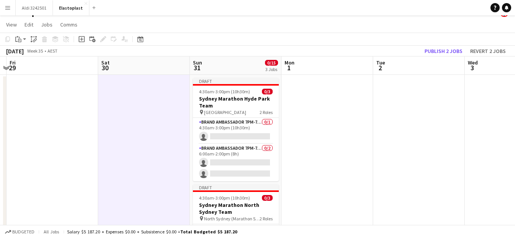
scroll to position [4, 0]
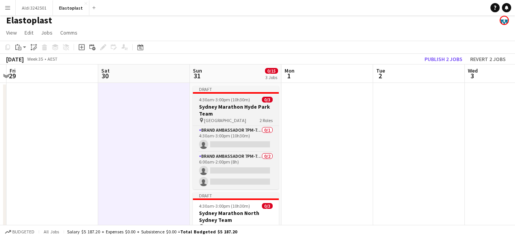
click at [214, 105] on h3 "Sydney Marathon Hyde Park Team" at bounding box center [236, 110] width 86 height 14
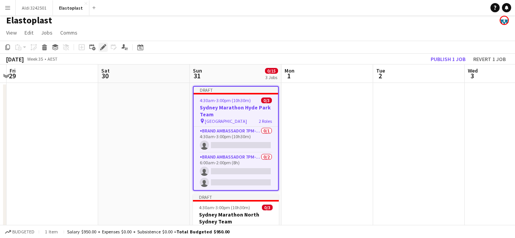
click at [99, 50] on div "Edit" at bounding box center [102, 47] width 9 height 9
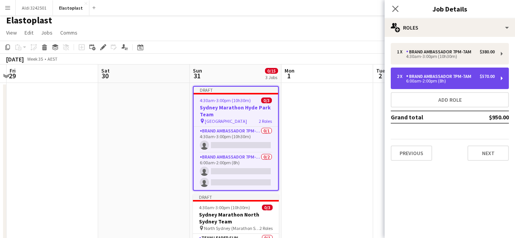
click at [426, 81] on div "6:00am-2:00pm (8h)" at bounding box center [446, 81] width 98 height 4
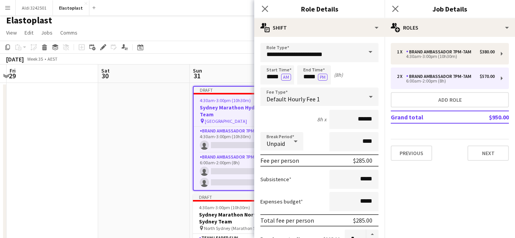
click at [365, 50] on span at bounding box center [370, 52] width 16 height 18
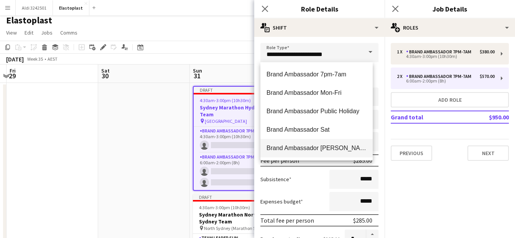
click at [330, 151] on span "Brand Ambassador [PERSON_NAME]" at bounding box center [316, 147] width 100 height 7
type input "**********"
type input "******"
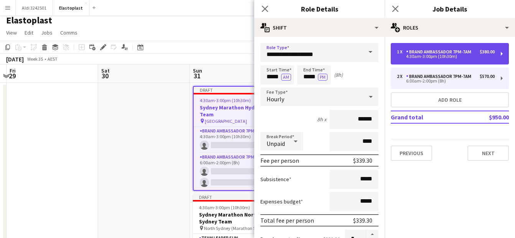
click at [431, 56] on div "4:30am-3:00pm (10h30m)" at bounding box center [446, 56] width 98 height 4
type input "**********"
type input "*****"
type input "******"
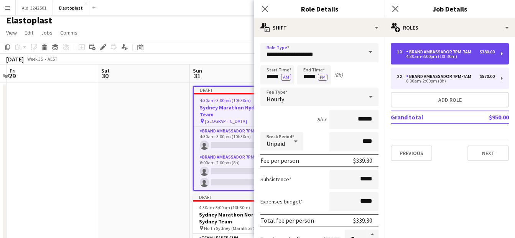
type input "*"
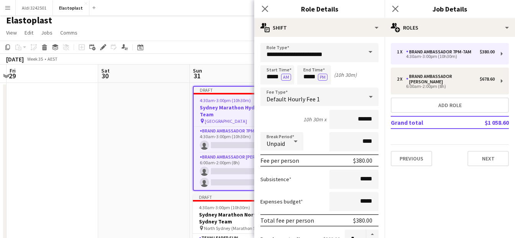
click at [364, 53] on span at bounding box center [370, 52] width 16 height 18
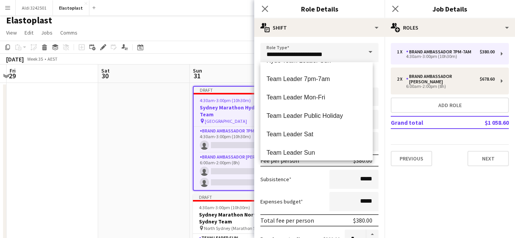
scroll to position [443, 0]
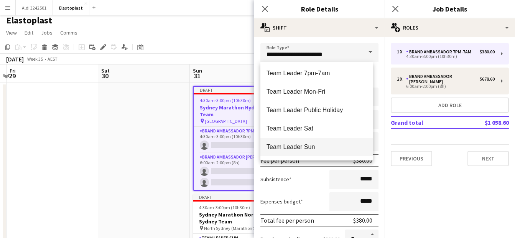
click at [333, 147] on span "Team Leader Sun" at bounding box center [316, 146] width 100 height 7
type input "**********"
type input "******"
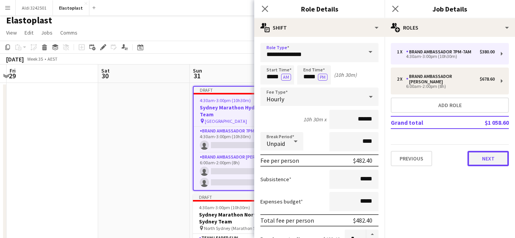
click at [492, 151] on button "Next" at bounding box center [487, 158] width 41 height 15
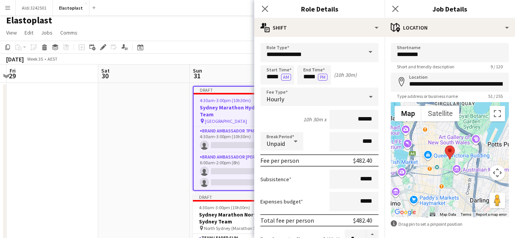
click at [224, 28] on app-page-menu "View Day view expanded Day view collapsed Month view Date picker Jump to [DATE]…" at bounding box center [257, 33] width 515 height 15
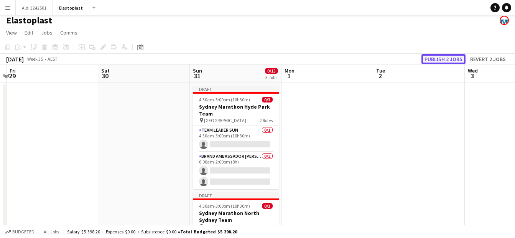
click at [437, 54] on button "Publish 2 jobs" at bounding box center [443, 59] width 44 height 10
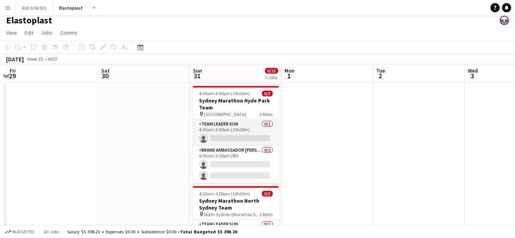
click at [259, 131] on app-card-role "Team Leader Sun 0/1 4:30am-3:00pm (10h30m) single-neutral-actions" at bounding box center [236, 133] width 86 height 26
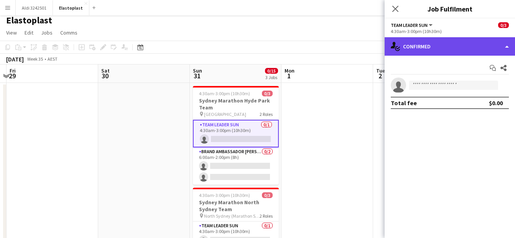
click at [431, 48] on div "single-neutral-actions-check-2 Confirmed" at bounding box center [449, 46] width 130 height 18
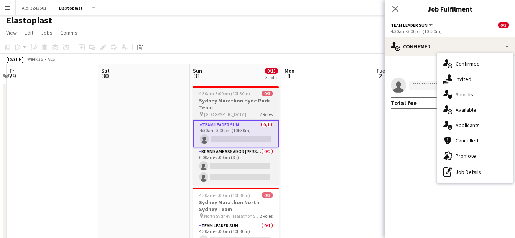
click at [225, 102] on h3 "Sydney Marathon Hyde Park Team" at bounding box center [236, 104] width 86 height 14
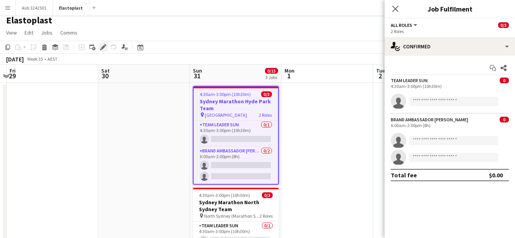
click at [104, 48] on icon "Edit" at bounding box center [103, 47] width 6 height 6
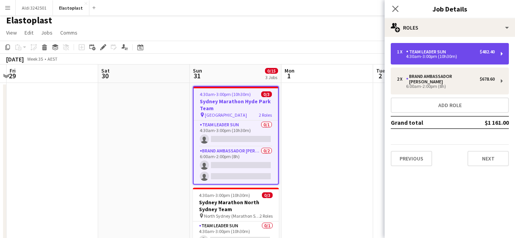
click at [446, 55] on div "4:30am-3:00pm (10h30m)" at bounding box center [446, 56] width 98 height 4
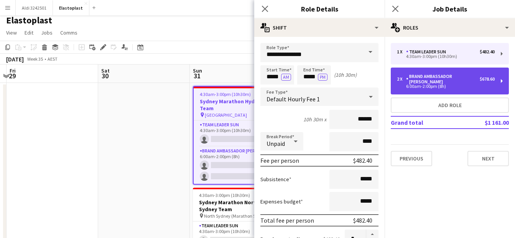
click at [444, 84] on div "2 x Brand Ambassador Sun $678.60 6:00am-2:00pm (8h)" at bounding box center [450, 80] width 118 height 27
type input "**********"
type input "*****"
type input "******"
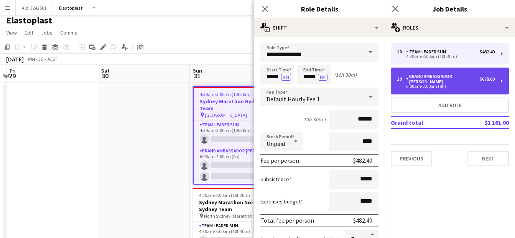
type input "*"
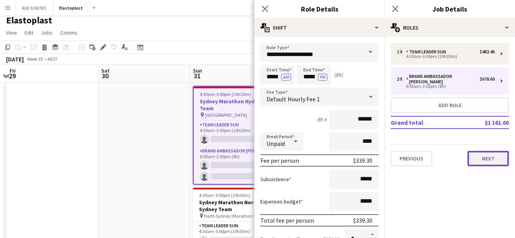
click at [475, 153] on button "Next" at bounding box center [487, 158] width 41 height 15
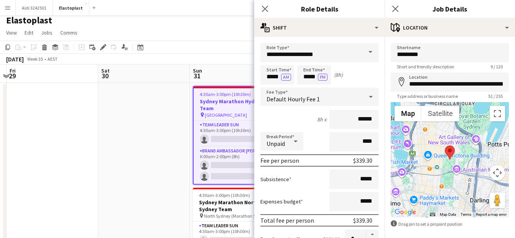
click at [119, 79] on app-board-header-date "Sat 30" at bounding box center [144, 73] width 92 height 18
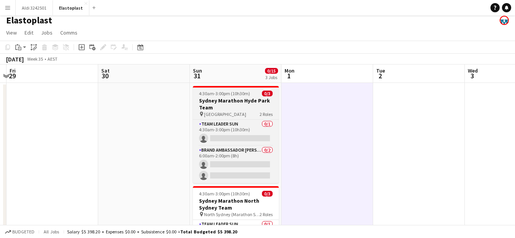
click at [225, 105] on h3 "Sydney Marathon Hyde Park Team" at bounding box center [236, 104] width 86 height 14
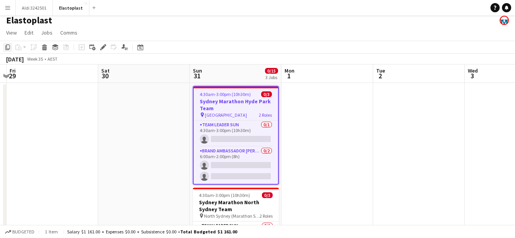
click at [8, 49] on icon at bounding box center [7, 46] width 5 height 5
click at [227, 71] on app-board-header-date "Sun 31 0/15 3 Jobs" at bounding box center [236, 73] width 92 height 18
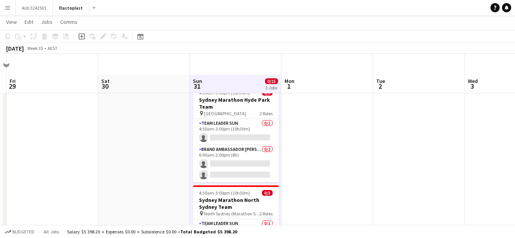
scroll to position [194, 0]
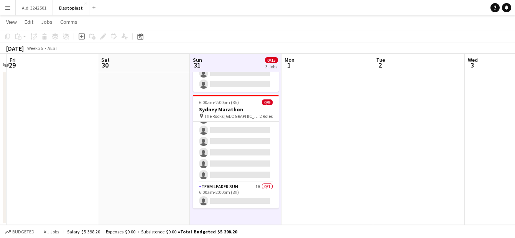
click at [255, 215] on app-date-cell "4:30am-3:00pm (10h30m) 0/3 Sydney Marathon Hyde Park Team pin Hyde Park 2 Roles…" at bounding box center [236, 58] width 92 height 333
click at [20, 37] on icon at bounding box center [19, 37] width 1 height 0
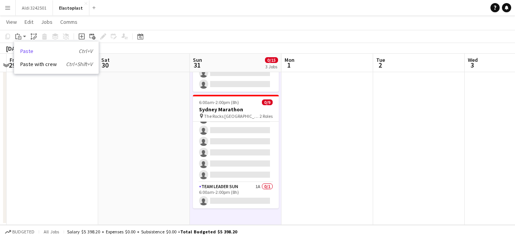
click at [26, 51] on link "Paste Ctrl+V" at bounding box center [56, 51] width 72 height 7
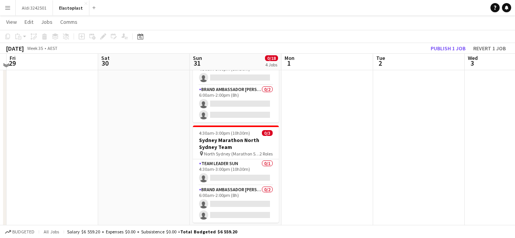
scroll to position [172, 0]
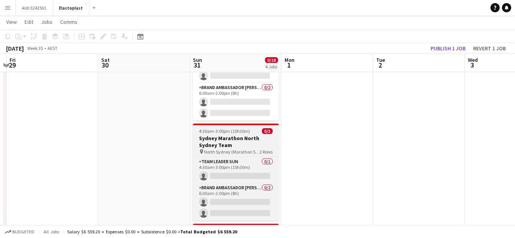
click at [231, 143] on h3 "Sydney Marathon North Sydney Team" at bounding box center [236, 142] width 86 height 14
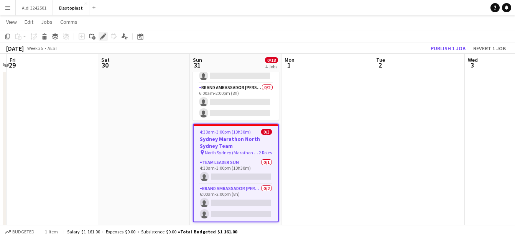
click at [102, 34] on icon "Edit" at bounding box center [103, 36] width 6 height 6
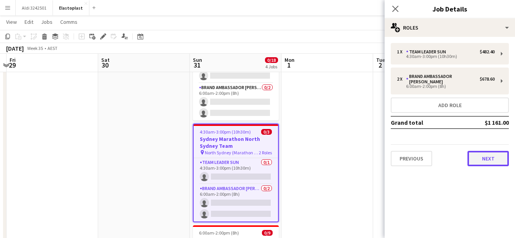
click at [494, 155] on button "Next" at bounding box center [487, 158] width 41 height 15
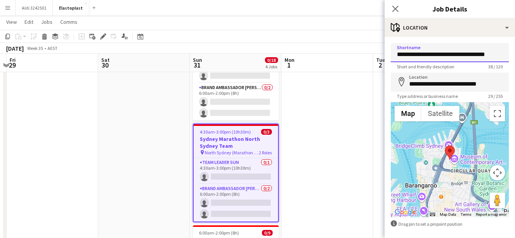
scroll to position [0, 1]
drag, startPoint x: 396, startPoint y: 56, endPoint x: 520, endPoint y: 97, distance: 130.4
click at [515, 97] on html "Menu Boards Boards Boards All jobs Status Workforce Workforce My Workforce Recr…" at bounding box center [257, 97] width 515 height 539
type input "***"
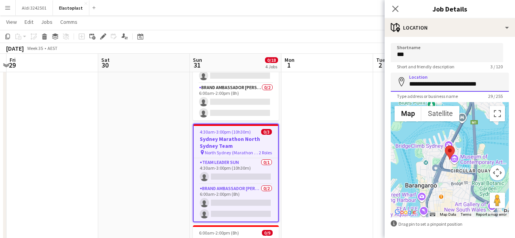
drag, startPoint x: 410, startPoint y: 85, endPoint x: 522, endPoint y: 87, distance: 111.5
click at [515, 87] on html "Menu Boards Boards Boards All jobs Status Workforce Workforce My Workforce Recr…" at bounding box center [257, 97] width 515 height 539
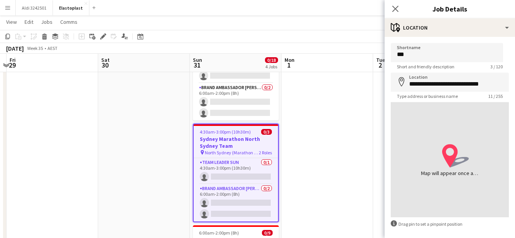
type input "**********"
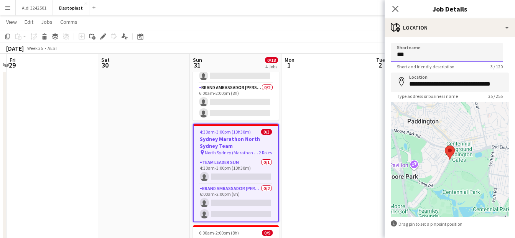
click at [420, 56] on input "***" at bounding box center [447, 52] width 112 height 19
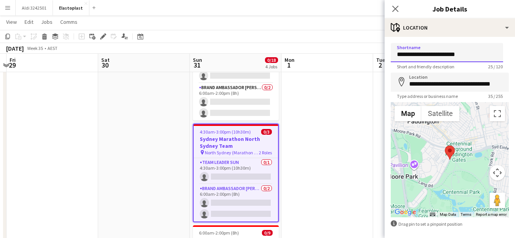
scroll to position [33, 0]
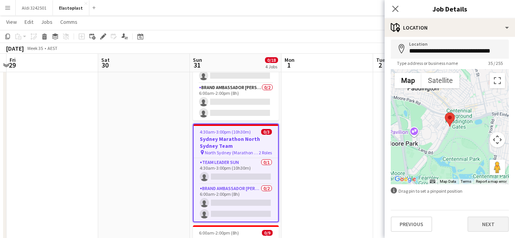
type input "**********"
click at [494, 229] on button "Next" at bounding box center [487, 223] width 41 height 15
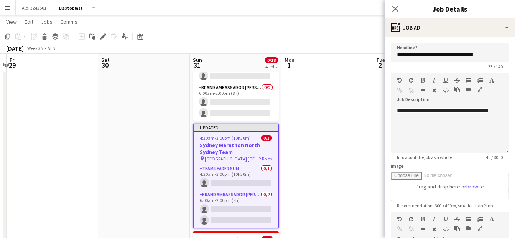
scroll to position [0, 0]
drag, startPoint x: 394, startPoint y: 56, endPoint x: 478, endPoint y: 54, distance: 83.6
click at [478, 54] on input "**********" at bounding box center [450, 52] width 118 height 19
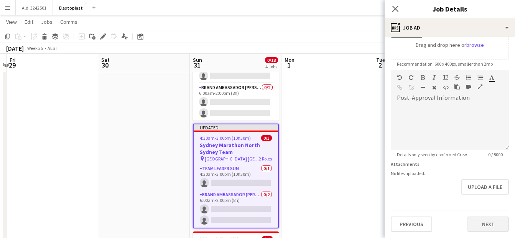
type input "**********"
click at [482, 225] on button "Next" at bounding box center [487, 223] width 41 height 15
type input "*******"
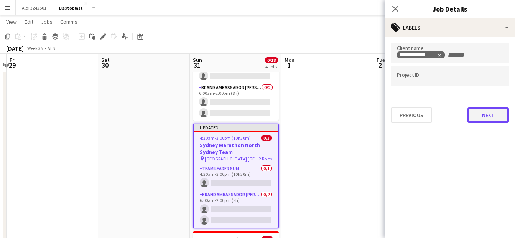
click at [484, 115] on button "Next" at bounding box center [487, 114] width 41 height 15
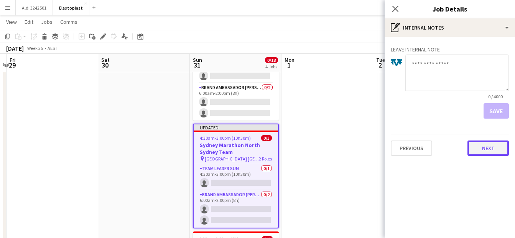
click at [486, 146] on button "Next" at bounding box center [487, 147] width 41 height 15
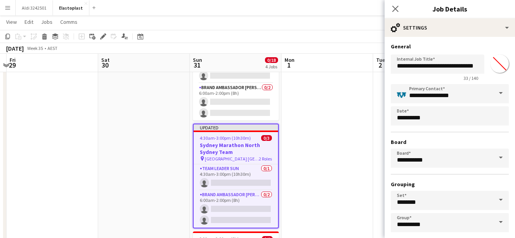
click at [338, 125] on app-date-cell at bounding box center [327, 134] width 92 height 440
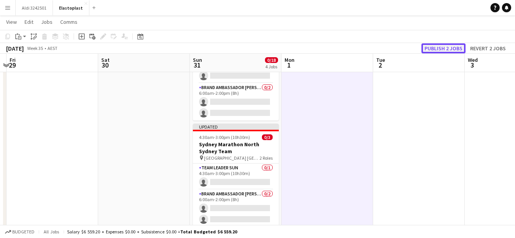
click at [443, 48] on button "Publish 2 jobs" at bounding box center [443, 48] width 44 height 10
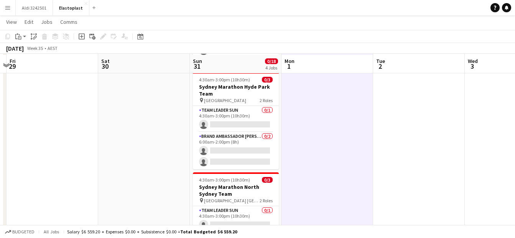
scroll to position [118, 0]
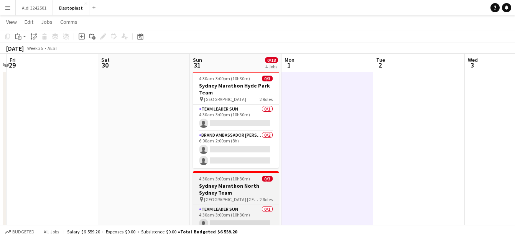
click at [237, 176] on span "4:30am-3:00pm (10h30m)" at bounding box center [224, 179] width 51 height 6
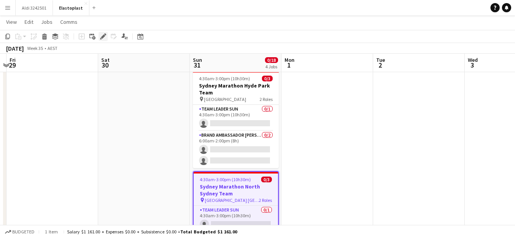
click at [103, 35] on icon "Edit" at bounding box center [103, 36] width 6 height 6
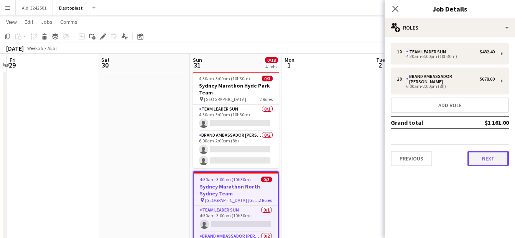
click at [489, 156] on button "Next" at bounding box center [487, 158] width 41 height 15
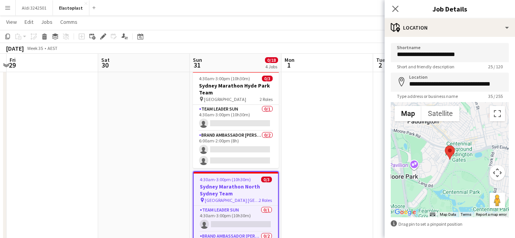
scroll to position [33, 0]
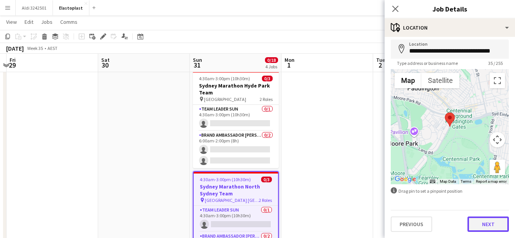
click at [486, 222] on button "Next" at bounding box center [487, 223] width 41 height 15
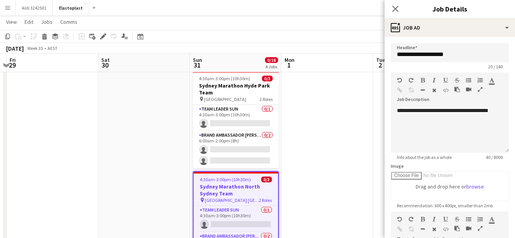
scroll to position [0, 0]
drag, startPoint x: 460, startPoint y: 49, endPoint x: 420, endPoint y: 51, distance: 40.3
click at [417, 51] on input "**********" at bounding box center [450, 52] width 118 height 19
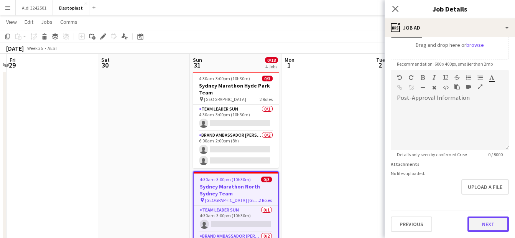
click at [492, 202] on form "**********" at bounding box center [449, 67] width 130 height 330
click at [485, 223] on button "Next" at bounding box center [487, 223] width 41 height 15
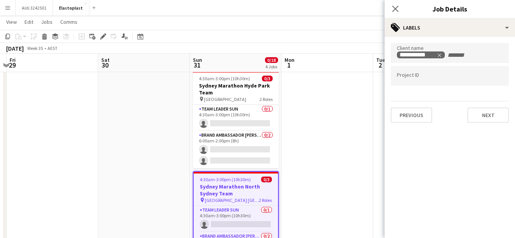
scroll to position [0, 0]
click at [484, 125] on div "**********" at bounding box center [449, 83] width 130 height 92
click at [484, 117] on button "Next" at bounding box center [487, 114] width 41 height 15
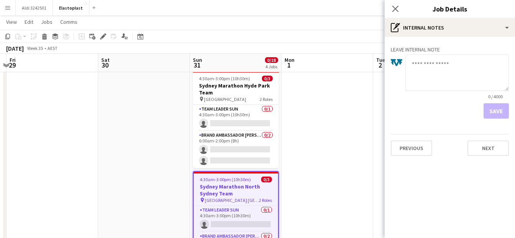
click at [487, 135] on div "Previous Next" at bounding box center [450, 145] width 118 height 22
click at [483, 144] on button "Next" at bounding box center [487, 147] width 41 height 15
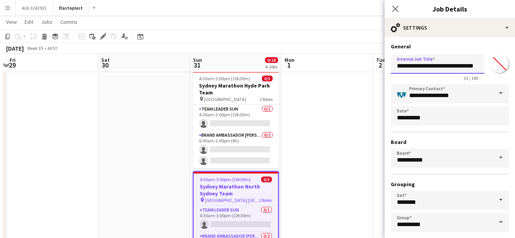
scroll to position [0, 20]
drag, startPoint x: 443, startPoint y: 66, endPoint x: 520, endPoint y: 82, distance: 78.3
click at [515, 82] on html "Menu Boards Boards Boards All jobs Status Workforce Workforce My Workforce Recr…" at bounding box center [257, 148] width 515 height 533
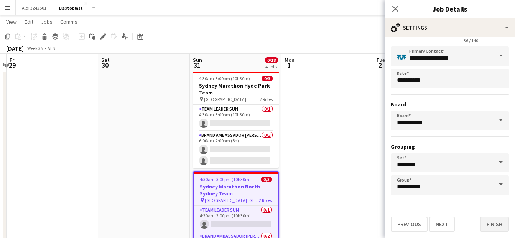
type input "**********"
click at [488, 222] on button "Finish" at bounding box center [494, 223] width 29 height 15
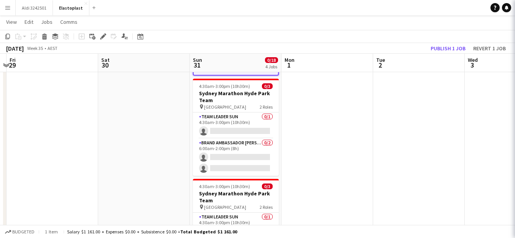
scroll to position [0, 0]
click at [334, 182] on app-date-cell at bounding box center [327, 185] width 92 height 434
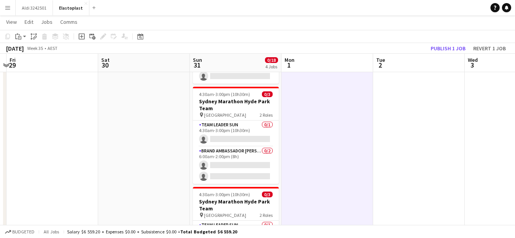
scroll to position [110, 0]
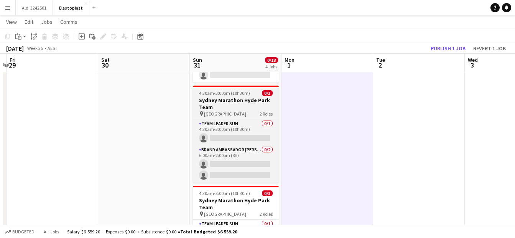
click at [254, 103] on h3 "Sydney Marathon Hyde Park Team" at bounding box center [236, 104] width 86 height 14
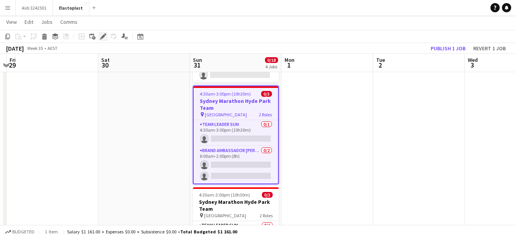
click at [104, 33] on icon "Edit" at bounding box center [103, 36] width 6 height 6
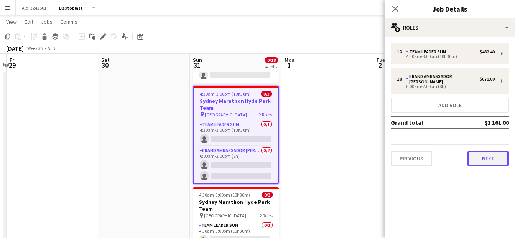
click at [487, 151] on button "Next" at bounding box center [487, 158] width 41 height 15
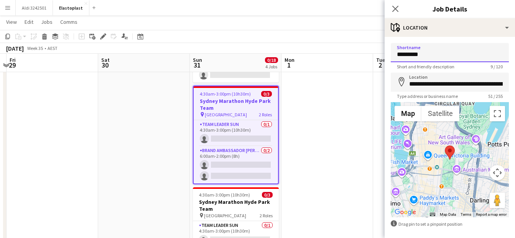
drag, startPoint x: 423, startPoint y: 56, endPoint x: 385, endPoint y: 56, distance: 37.9
click at [385, 56] on form "**********" at bounding box center [449, 154] width 130 height 222
type input "**********"
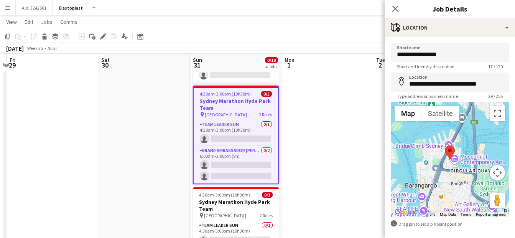
drag, startPoint x: 508, startPoint y: 95, endPoint x: 522, endPoint y: 176, distance: 82.0
click at [515, 176] on html "Menu Boards Boards Boards All jobs Status Workforce Workforce My Workforce Recr…" at bounding box center [257, 156] width 515 height 533
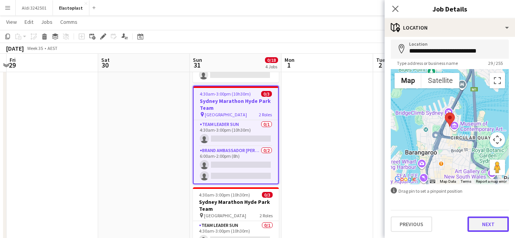
click at [487, 224] on button "Next" at bounding box center [487, 223] width 41 height 15
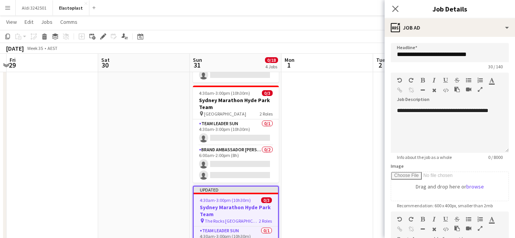
scroll to position [0, 0]
drag, startPoint x: 469, startPoint y: 55, endPoint x: 442, endPoint y: 56, distance: 26.8
click at [442, 56] on input "**********" at bounding box center [450, 52] width 118 height 19
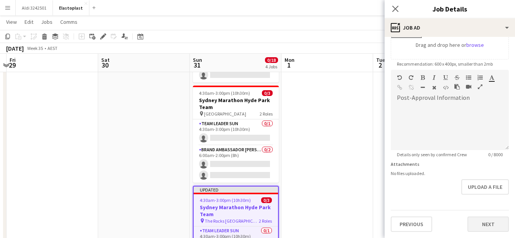
type input "**********"
click at [474, 225] on button "Next" at bounding box center [487, 223] width 41 height 15
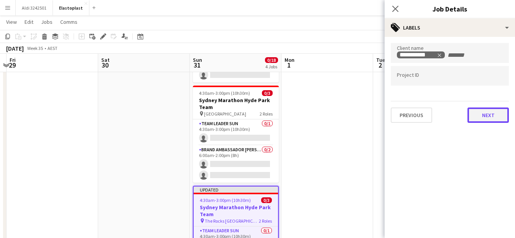
click at [487, 117] on button "Next" at bounding box center [487, 114] width 41 height 15
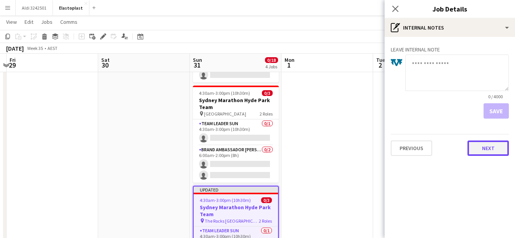
click at [488, 149] on button "Next" at bounding box center [487, 147] width 41 height 15
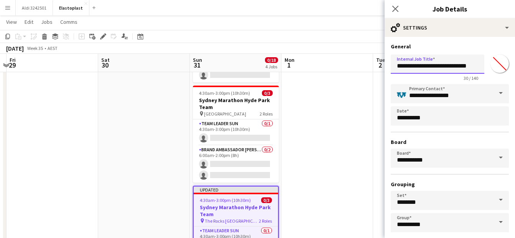
scroll to position [0, 11]
drag, startPoint x: 443, startPoint y: 66, endPoint x: 457, endPoint y: 70, distance: 14.7
click at [457, 70] on input "**********" at bounding box center [435, 63] width 88 height 19
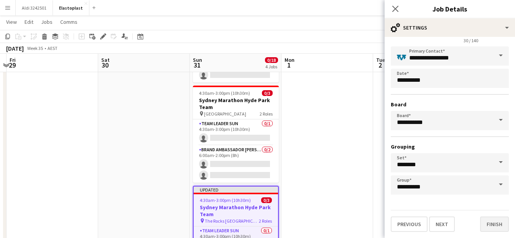
type input "**********"
click at [497, 217] on button "Finish" at bounding box center [494, 223] width 29 height 15
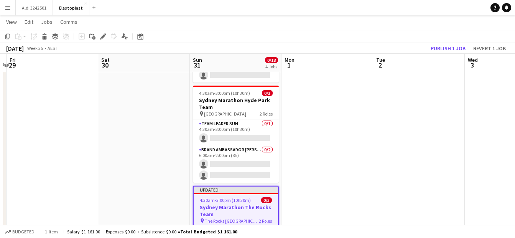
click at [356, 197] on app-date-cell at bounding box center [327, 193] width 92 height 434
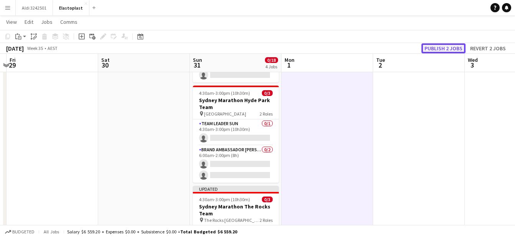
click at [438, 46] on button "Publish 2 jobs" at bounding box center [443, 48] width 44 height 10
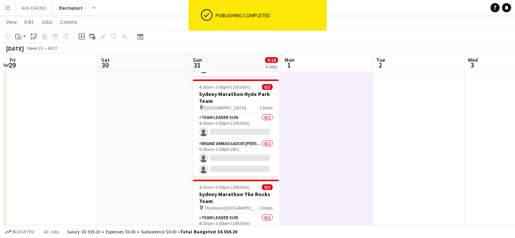
scroll to position [0, 268]
drag, startPoint x: 514, startPoint y: 132, endPoint x: 515, endPoint y: 82, distance: 49.8
click at [515, 82] on html "ok-circled Publishing completed Menu Boards Boards Boards All jobs Status Workf…" at bounding box center [257, 156] width 515 height 533
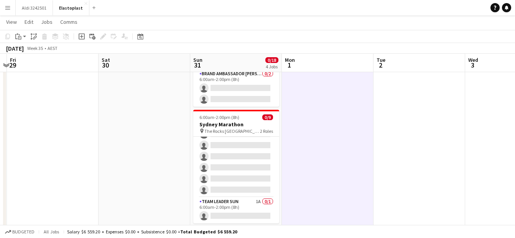
scroll to position [295, 0]
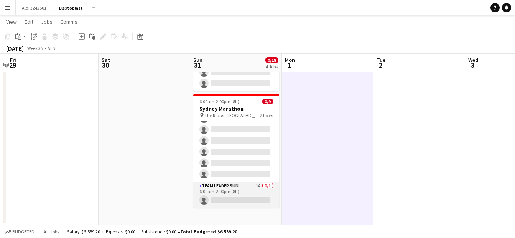
click at [224, 198] on app-card-role "Team Leader Sun 1A 0/1 6:00am-2:00pm (8h) single-neutral-actions" at bounding box center [236, 194] width 86 height 26
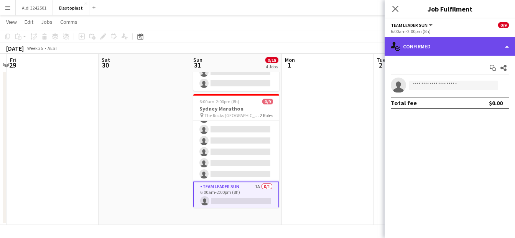
click at [454, 37] on div "single-neutral-actions-check-2 Confirmed" at bounding box center [449, 46] width 130 height 18
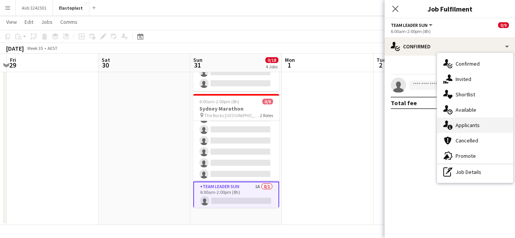
click at [457, 122] on div "single-neutral-actions-information Applicants" at bounding box center [475, 124] width 76 height 15
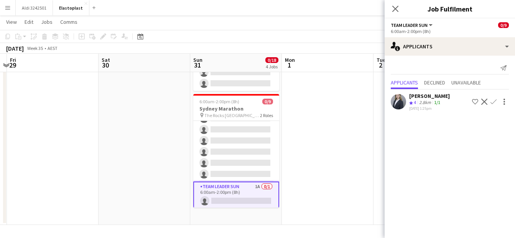
click at [348, 152] on app-date-cell at bounding box center [328, 8] width 92 height 434
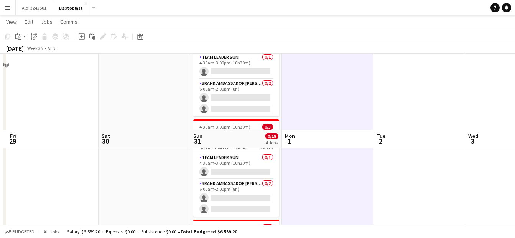
scroll to position [0, 0]
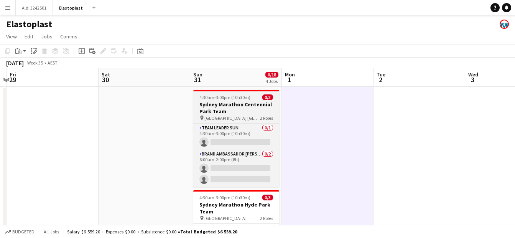
click at [240, 96] on span "4:30am-3:00pm (10h30m)" at bounding box center [224, 97] width 51 height 6
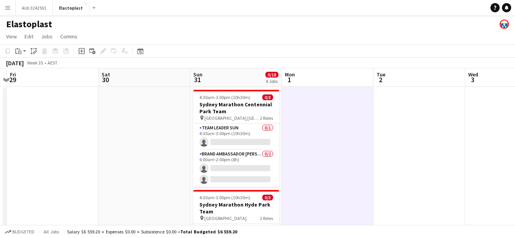
scroll to position [295, 0]
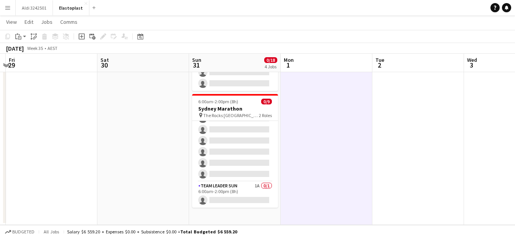
drag, startPoint x: 514, startPoint y: 175, endPoint x: 512, endPoint y: 154, distance: 20.8
click at [512, 154] on app-date-cell at bounding box center [510, 8] width 92 height 434
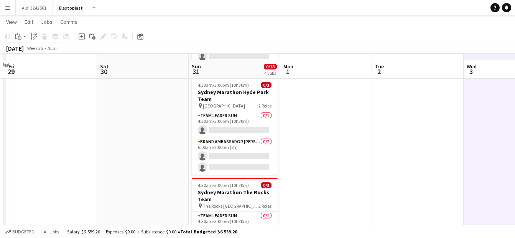
scroll to position [106, 0]
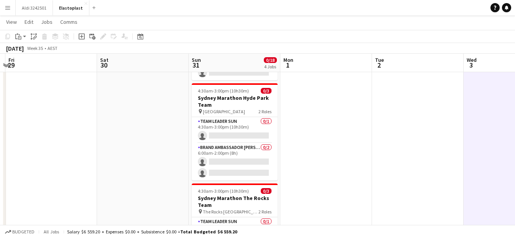
drag, startPoint x: 514, startPoint y: 72, endPoint x: 515, endPoint y: 65, distance: 7.7
click at [515, 65] on html "Menu Boards Boards Boards All jobs Status Workforce Workforce My Workforce Recr…" at bounding box center [257, 160] width 515 height 533
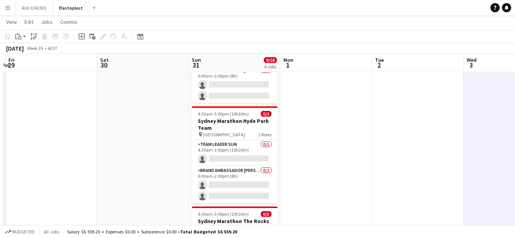
scroll to position [85, 0]
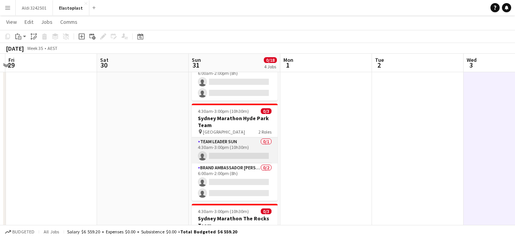
click at [227, 153] on app-card-role "Team Leader Sun 0/1 4:30am-3:00pm (10h30m) single-neutral-actions" at bounding box center [235, 150] width 86 height 26
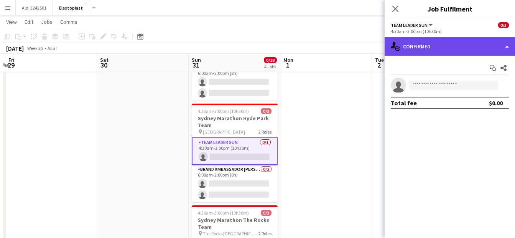
click at [421, 51] on div "single-neutral-actions-check-2 Confirmed" at bounding box center [449, 46] width 130 height 18
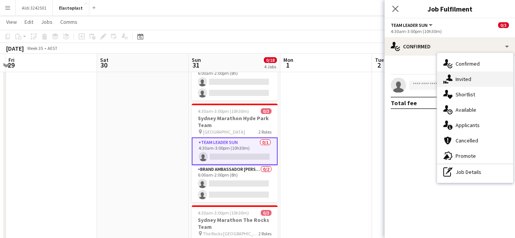
click at [466, 76] on div "single-neutral-actions-share-1 Invited" at bounding box center [475, 78] width 76 height 15
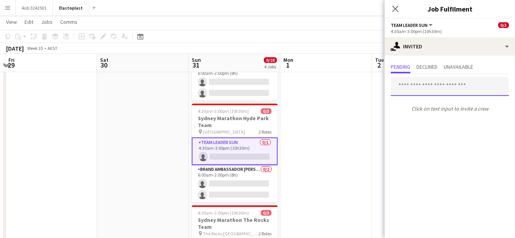
click at [425, 88] on input "text" at bounding box center [450, 86] width 118 height 19
click at [331, 104] on app-date-cell at bounding box center [326, 217] width 92 height 434
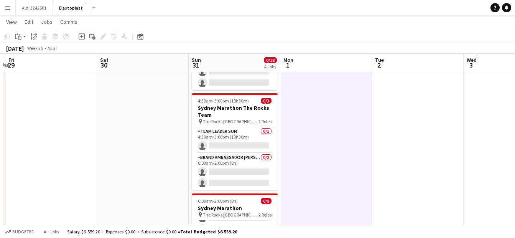
scroll to position [197, 0]
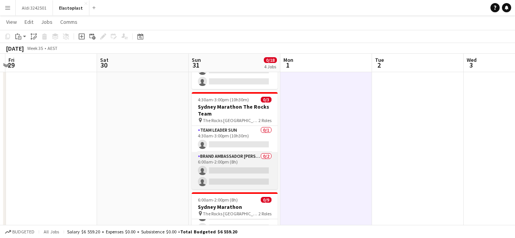
click at [221, 169] on app-card-role "Brand Ambassador [PERSON_NAME] 0/2 6:00am-2:00pm (8h) single-neutral-actions si…" at bounding box center [235, 170] width 86 height 37
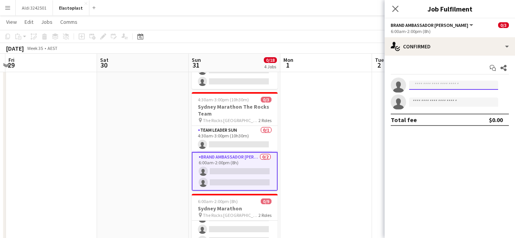
click at [438, 85] on input at bounding box center [453, 84] width 89 height 9
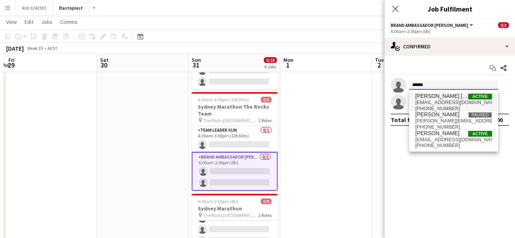
type input "******"
click at [438, 97] on span "[PERSON_NAME] [PERSON_NAME]" at bounding box center [441, 96] width 53 height 7
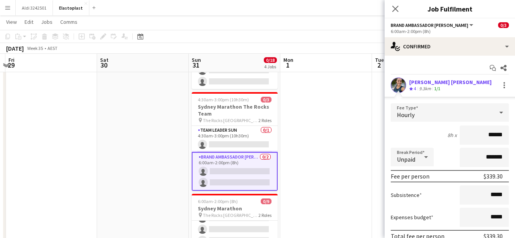
scroll to position [68, 0]
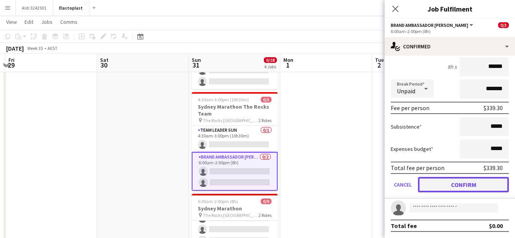
click at [469, 186] on button "Confirm" at bounding box center [463, 184] width 91 height 15
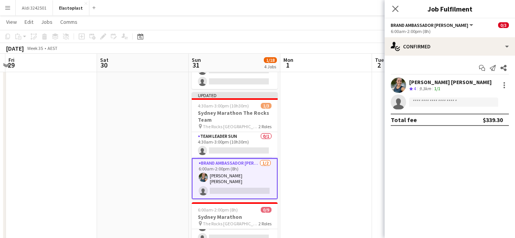
scroll to position [0, 0]
click at [328, 100] on app-date-cell at bounding box center [326, 106] width 92 height 434
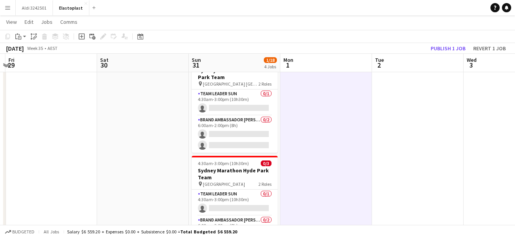
scroll to position [44, 0]
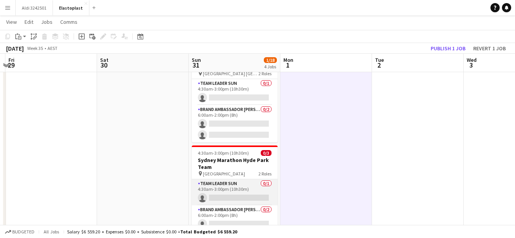
click at [229, 192] on app-card-role "Team Leader Sun 0/1 4:30am-3:00pm (10h30m) single-neutral-actions" at bounding box center [235, 192] width 86 height 26
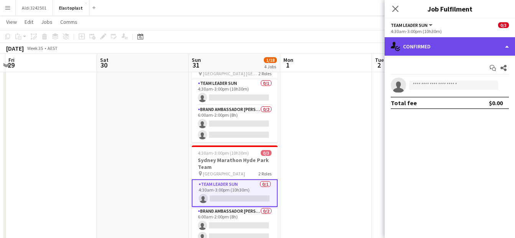
click at [431, 47] on div "single-neutral-actions-check-2 Confirmed" at bounding box center [449, 46] width 130 height 18
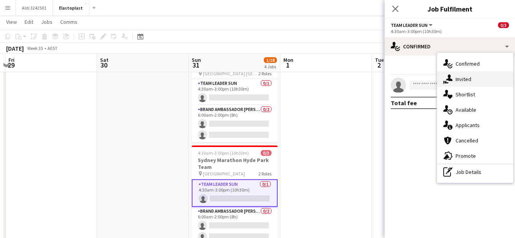
click at [475, 79] on div "single-neutral-actions-share-1 Invited" at bounding box center [475, 78] width 76 height 15
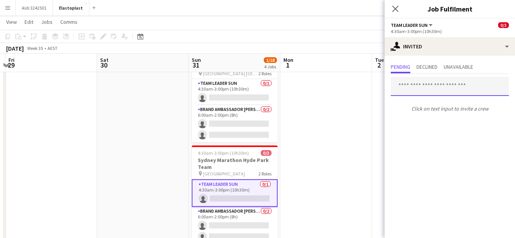
click at [415, 87] on input "text" at bounding box center [450, 86] width 118 height 19
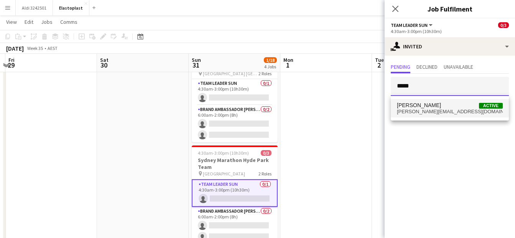
type input "*****"
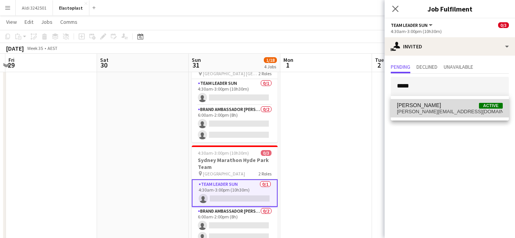
click at [421, 105] on span "Kylie Risk Active" at bounding box center [450, 105] width 106 height 7
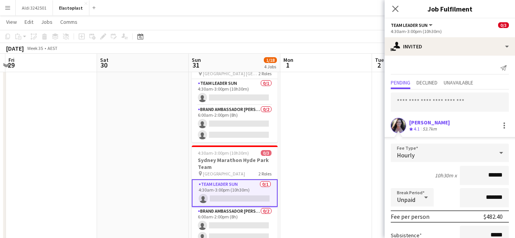
scroll to position [77, 0]
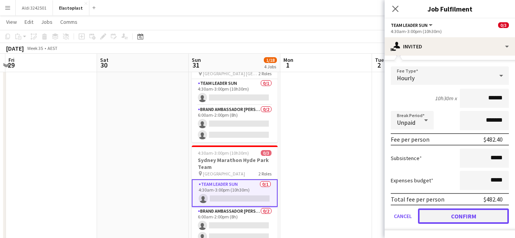
click at [457, 213] on button "Confirm" at bounding box center [463, 215] width 91 height 15
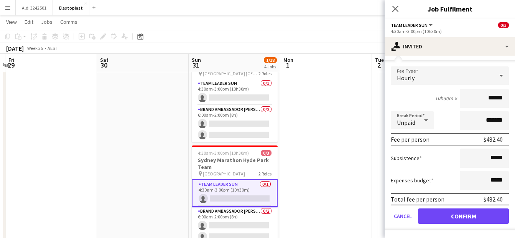
scroll to position [0, 0]
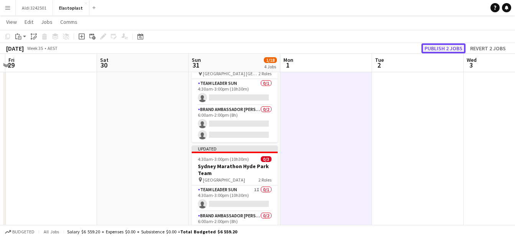
click at [429, 52] on button "Publish 2 jobs" at bounding box center [443, 48] width 44 height 10
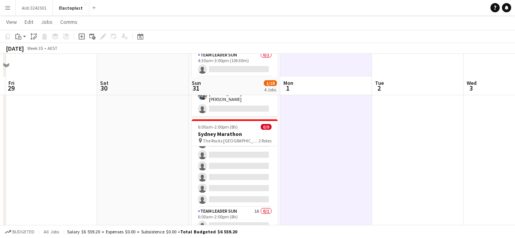
scroll to position [295, 0]
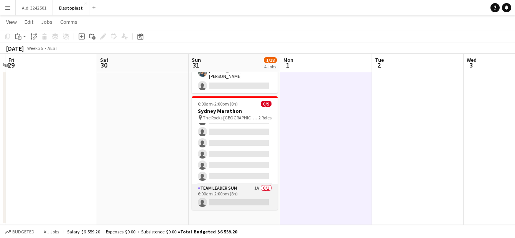
click at [236, 191] on app-card-role "Team Leader Sun 1A 0/1 6:00am-2:00pm (8h) single-neutral-actions" at bounding box center [235, 197] width 86 height 26
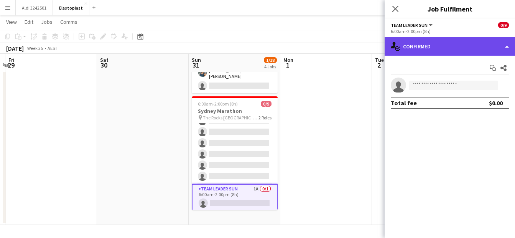
click at [436, 47] on div "single-neutral-actions-check-2 Confirmed" at bounding box center [449, 46] width 130 height 18
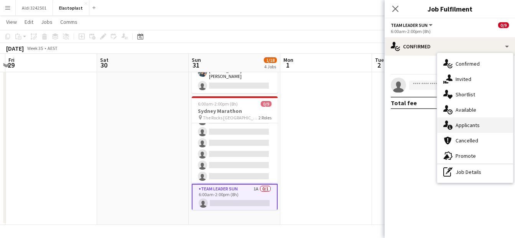
click at [475, 124] on div "single-neutral-actions-information Applicants" at bounding box center [475, 124] width 76 height 15
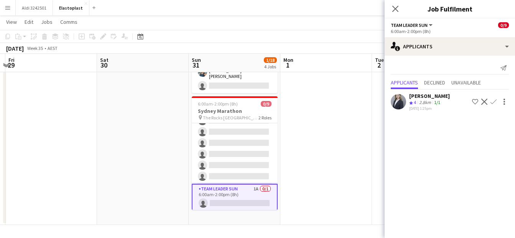
click at [330, 125] on app-date-cell at bounding box center [326, 8] width 92 height 434
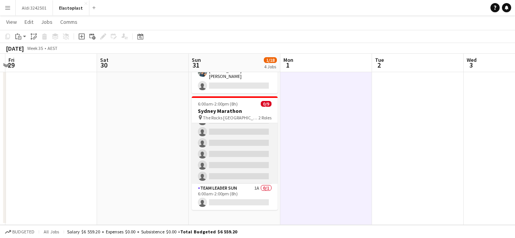
click at [241, 132] on app-card-role "Brand Ambassador Sun 13A 0/8 6:00am-2:00pm (8h) single-neutral-actions single-n…" at bounding box center [235, 132] width 86 height 104
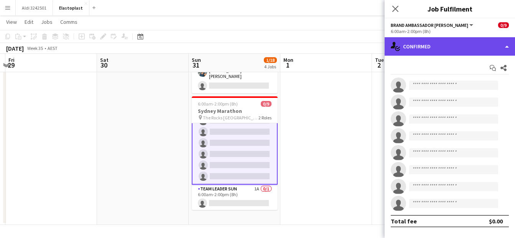
click at [433, 43] on div "single-neutral-actions-check-2 Confirmed" at bounding box center [449, 46] width 130 height 18
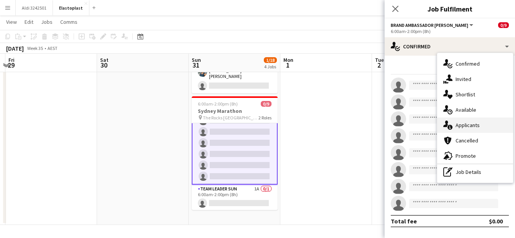
click at [482, 125] on div "single-neutral-actions-information Applicants" at bounding box center [475, 124] width 76 height 15
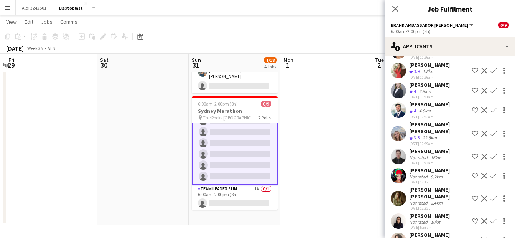
scroll to position [81, 0]
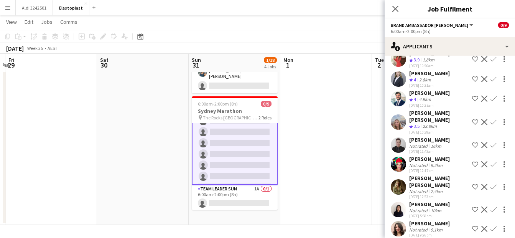
click at [396, 225] on app-user-avatar at bounding box center [398, 228] width 15 height 15
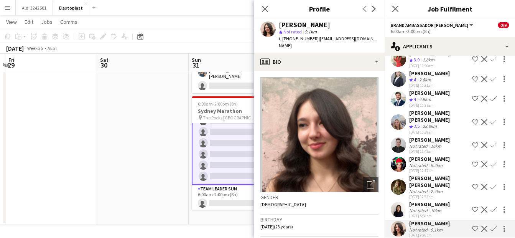
click at [397, 207] on app-user-avatar at bounding box center [398, 209] width 15 height 15
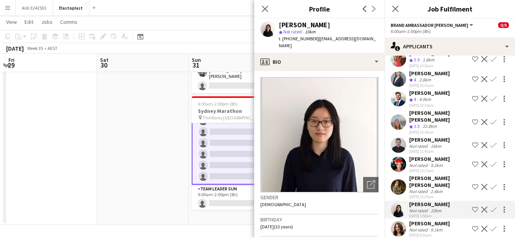
click at [397, 184] on app-user-avatar at bounding box center [398, 186] width 15 height 15
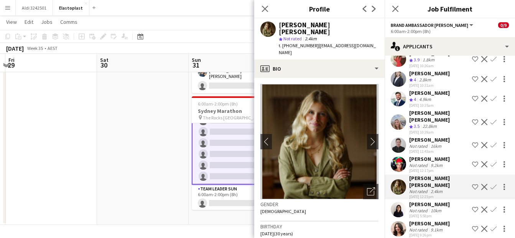
click at [397, 164] on app-user-avatar at bounding box center [398, 163] width 15 height 15
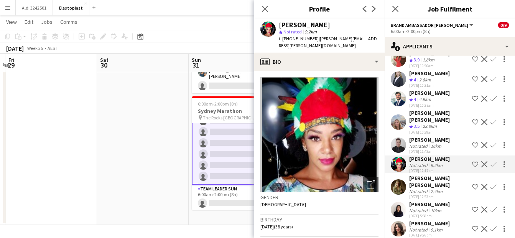
click at [395, 145] on app-user-avatar at bounding box center [398, 144] width 15 height 15
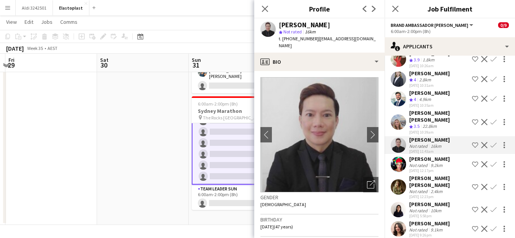
click at [396, 130] on app-user-avatar at bounding box center [398, 121] width 15 height 15
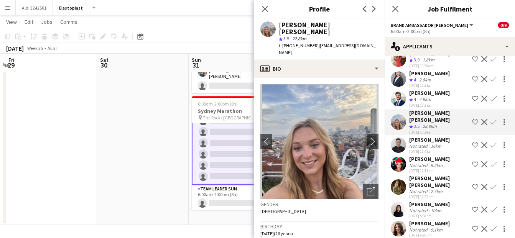
click at [399, 105] on app-user-avatar at bounding box center [398, 98] width 15 height 15
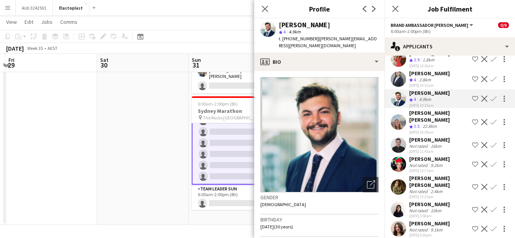
click at [399, 84] on app-user-avatar at bounding box center [398, 78] width 15 height 15
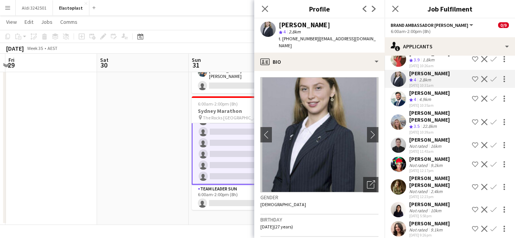
click at [402, 60] on app-user-avatar at bounding box center [398, 58] width 15 height 15
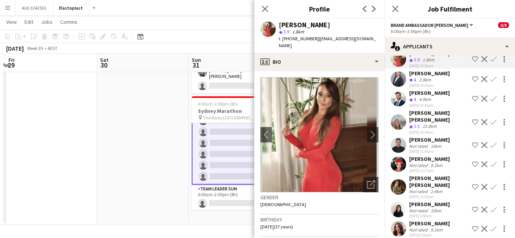
scroll to position [0, 0]
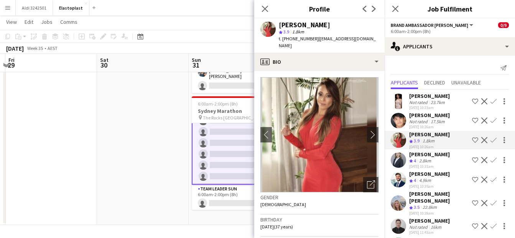
click at [401, 118] on app-user-avatar at bounding box center [398, 120] width 15 height 15
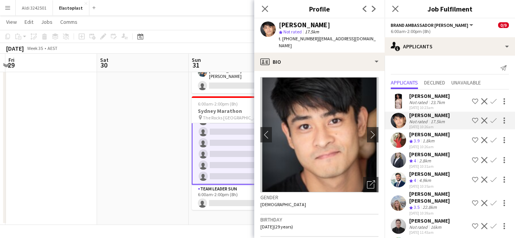
click at [402, 98] on app-user-avatar at bounding box center [398, 101] width 15 height 15
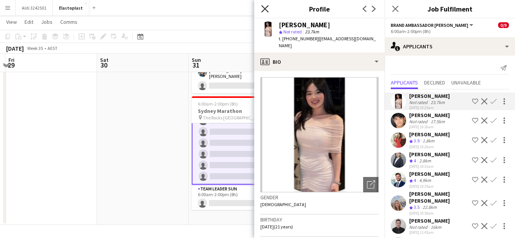
click at [266, 8] on icon at bounding box center [264, 8] width 7 height 7
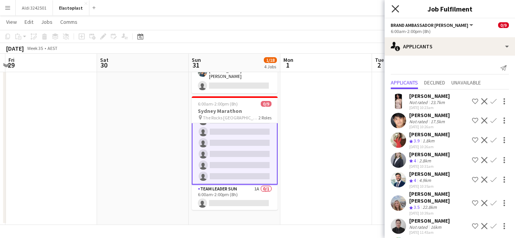
click at [397, 10] on icon "Close pop-in" at bounding box center [394, 8] width 7 height 7
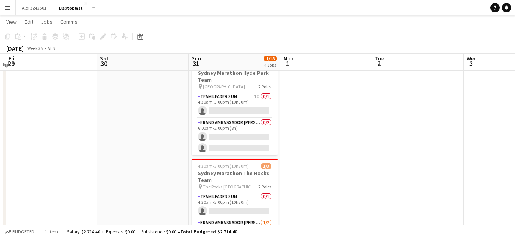
scroll to position [129, 0]
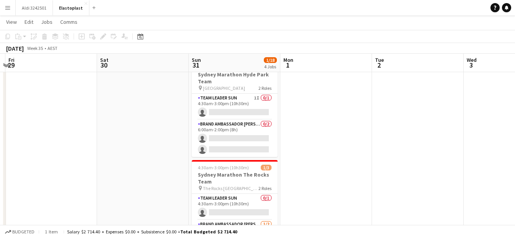
click at [514, 92] on app-date-cell at bounding box center [509, 174] width 92 height 434
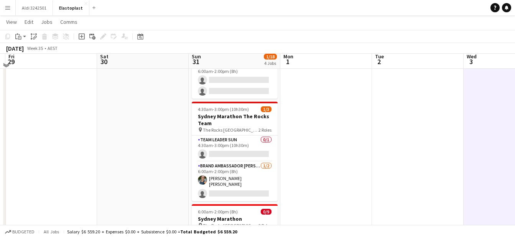
scroll to position [191, 0]
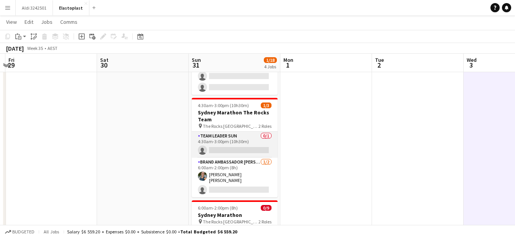
click at [240, 136] on app-card-role "Team Leader Sun 0/1 4:30am-3:00pm (10h30m) single-neutral-actions" at bounding box center [235, 144] width 86 height 26
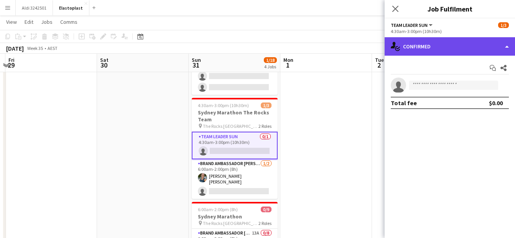
click at [405, 53] on div "single-neutral-actions-check-2 Confirmed" at bounding box center [449, 46] width 130 height 18
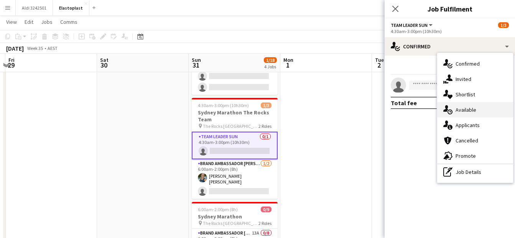
click at [468, 117] on div "single-neutral-actions-upload Available" at bounding box center [475, 109] width 76 height 15
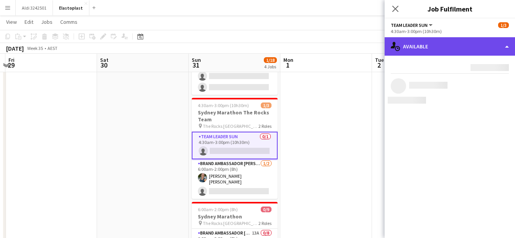
click at [441, 46] on div "single-neutral-actions-upload Available" at bounding box center [449, 46] width 130 height 18
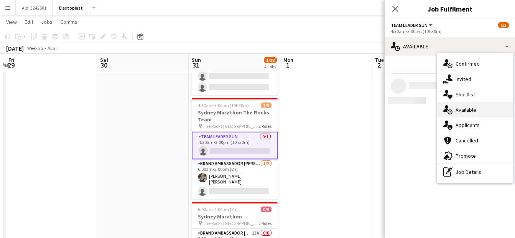
click at [458, 105] on div "single-neutral-actions-upload Available" at bounding box center [475, 109] width 76 height 15
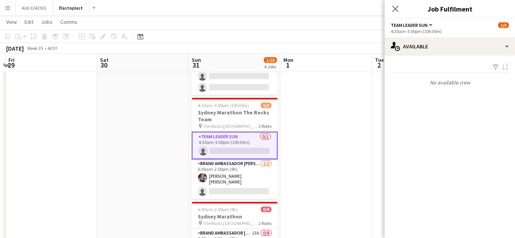
click at [422, 35] on app-options-switcher "Team Leader Sun All roles Team Leader [DATE] 4:30am-3:00pm (10h30m)" at bounding box center [449, 27] width 130 height 19
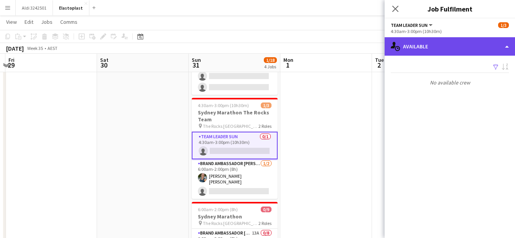
click at [425, 46] on div "single-neutral-actions-upload Available" at bounding box center [449, 46] width 130 height 18
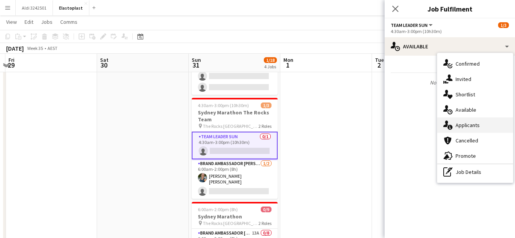
click at [463, 128] on div "single-neutral-actions-information Applicants" at bounding box center [475, 124] width 76 height 15
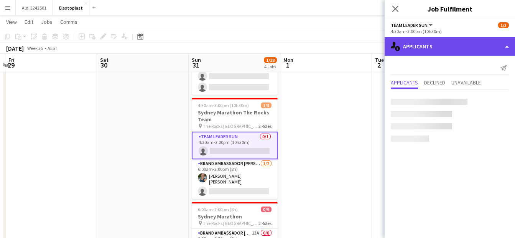
click at [441, 45] on div "single-neutral-actions-information Applicants" at bounding box center [449, 46] width 130 height 18
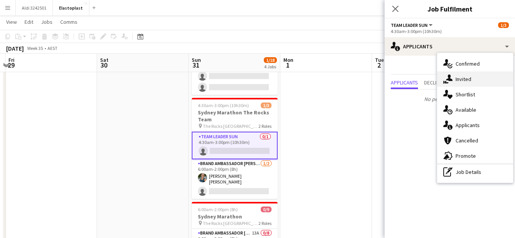
click at [476, 76] on div "single-neutral-actions-share-1 Invited" at bounding box center [475, 78] width 76 height 15
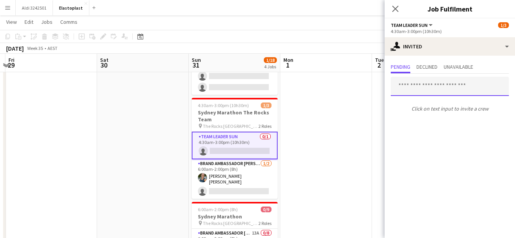
click at [434, 92] on input "text" at bounding box center [450, 86] width 118 height 19
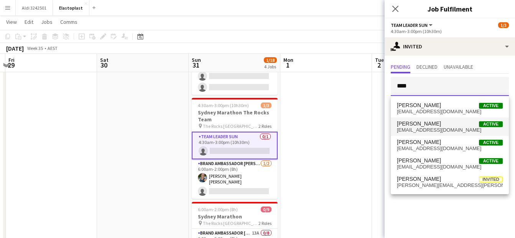
type input "****"
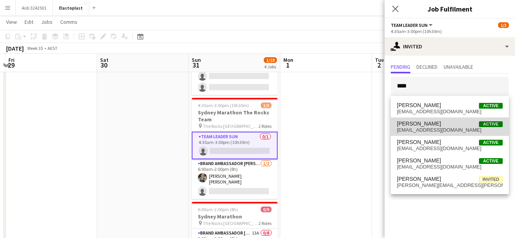
click at [445, 131] on span "[EMAIL_ADDRESS][DOMAIN_NAME]" at bounding box center [450, 130] width 106 height 6
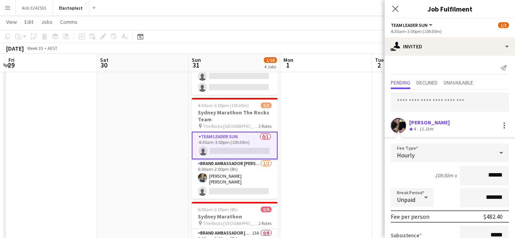
scroll to position [77, 0]
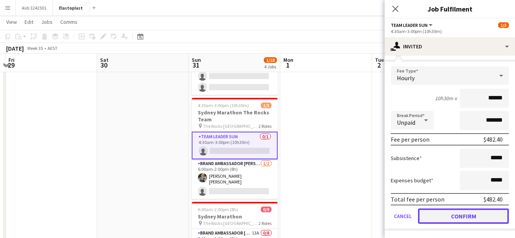
click at [482, 217] on button "Confirm" at bounding box center [463, 215] width 91 height 15
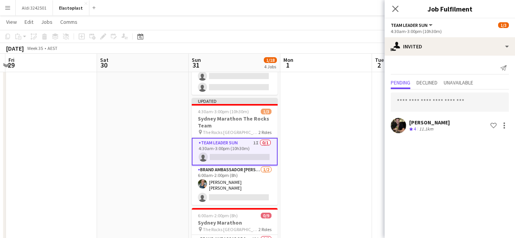
scroll to position [0, 0]
click at [337, 106] on app-date-cell at bounding box center [326, 112] width 92 height 434
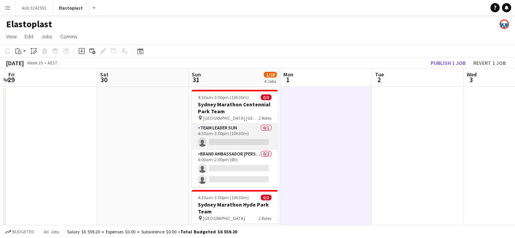
click at [239, 130] on app-card-role "Team Leader Sun 0/1 4:30am-3:00pm (10h30m) single-neutral-actions" at bounding box center [235, 136] width 86 height 26
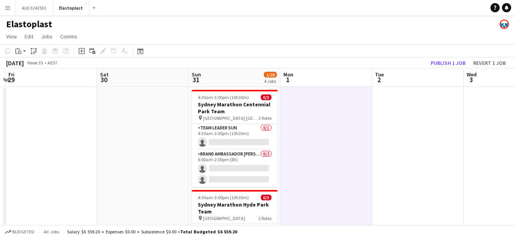
scroll to position [295, 0]
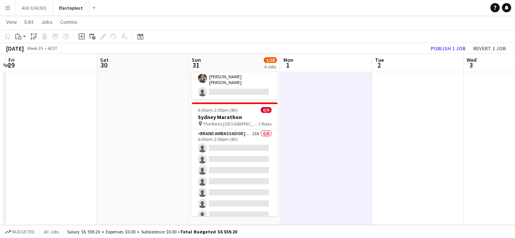
drag, startPoint x: 514, startPoint y: 182, endPoint x: 522, endPoint y: 238, distance: 56.0
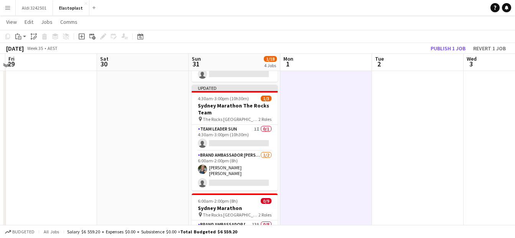
scroll to position [205, 0]
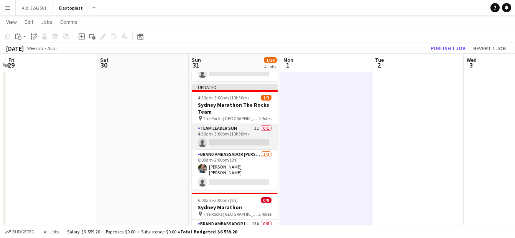
click at [249, 136] on app-card-role "Team Leader Sun 1I 0/1 4:30am-3:00pm (10h30m) single-neutral-actions" at bounding box center [235, 137] width 86 height 26
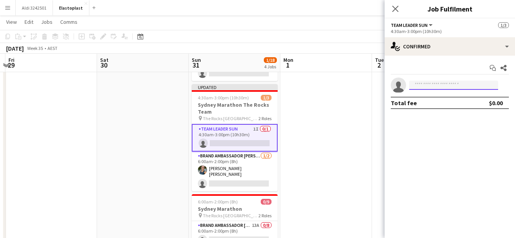
click at [432, 89] on input at bounding box center [453, 84] width 89 height 9
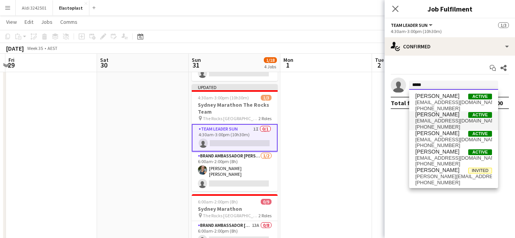
type input "****"
click at [440, 114] on span "[PERSON_NAME]" at bounding box center [437, 114] width 44 height 7
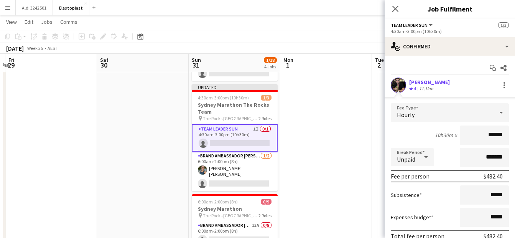
scroll to position [51, 0]
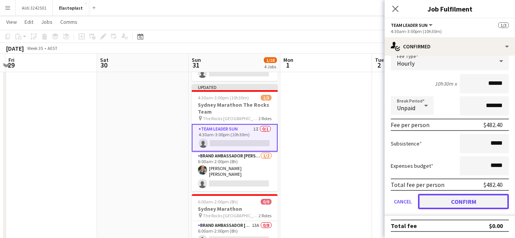
click at [474, 205] on button "Confirm" at bounding box center [463, 201] width 91 height 15
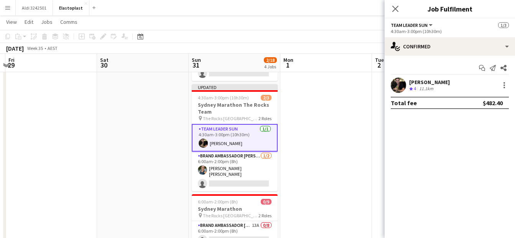
scroll to position [0, 0]
click at [344, 115] on app-date-cell at bounding box center [326, 98] width 92 height 434
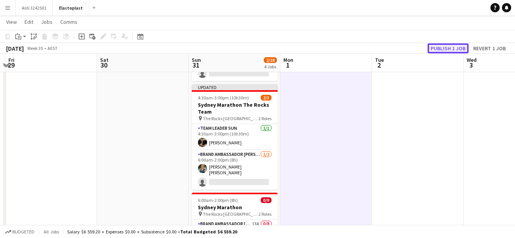
click at [451, 47] on button "Publish 1 job" at bounding box center [447, 48] width 41 height 10
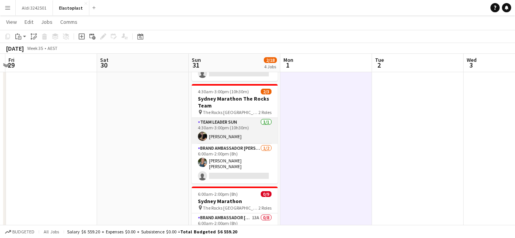
click at [202, 136] on app-user-avatar at bounding box center [202, 135] width 9 height 9
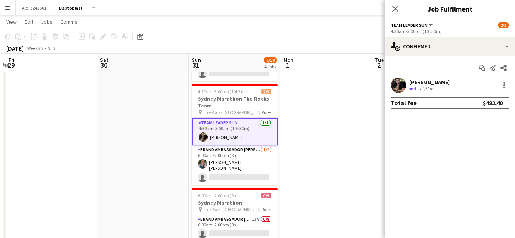
click at [399, 87] on app-user-avatar at bounding box center [398, 84] width 15 height 15
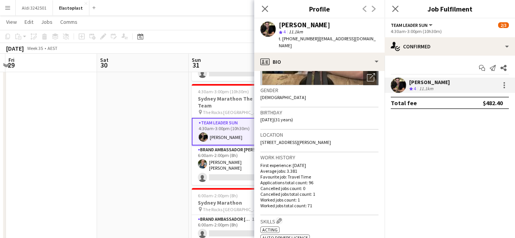
scroll to position [108, 0]
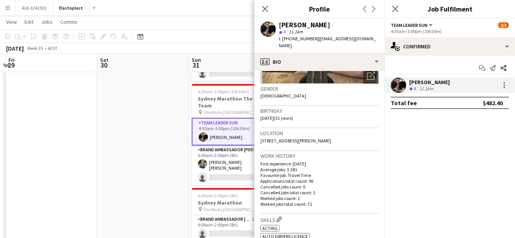
click at [141, 141] on app-date-cell at bounding box center [143, 98] width 92 height 434
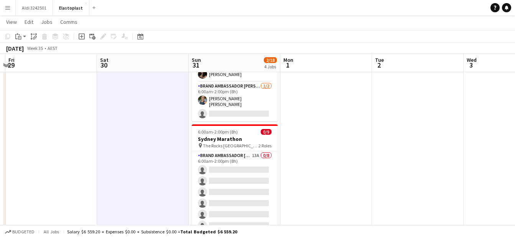
scroll to position [295, 0]
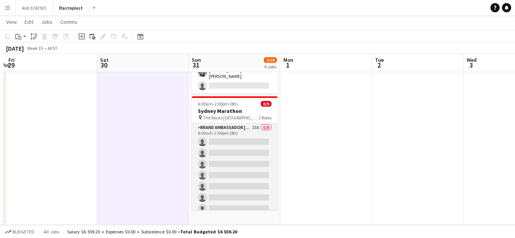
click at [235, 148] on app-card-role "Brand Ambassador Sun 13A 0/8 6:00am-2:00pm (8h) single-neutral-actions single-n…" at bounding box center [235, 175] width 86 height 104
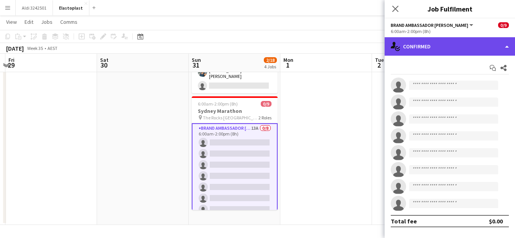
click at [430, 49] on div "single-neutral-actions-check-2 Confirmed" at bounding box center [449, 46] width 130 height 18
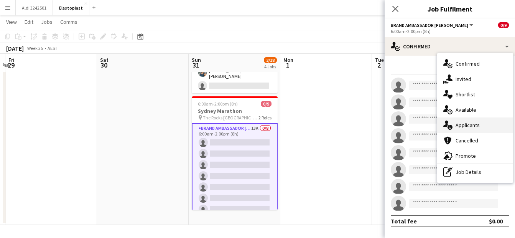
click at [474, 122] on div "single-neutral-actions-information Applicants" at bounding box center [475, 124] width 76 height 15
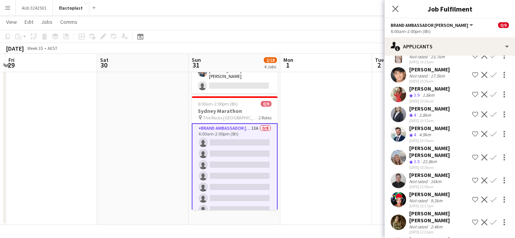
scroll to position [0, 0]
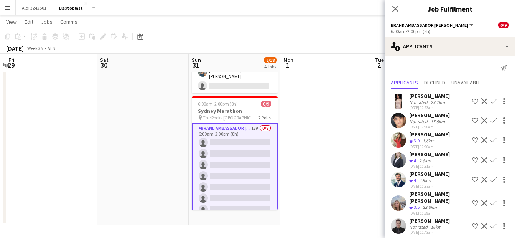
click at [317, 136] on app-date-cell at bounding box center [326, 8] width 92 height 434
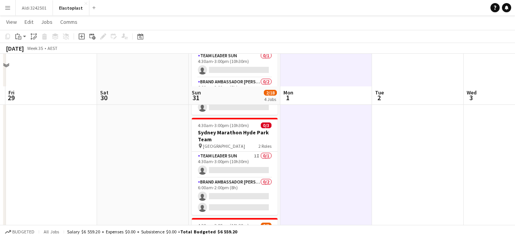
scroll to position [15, 0]
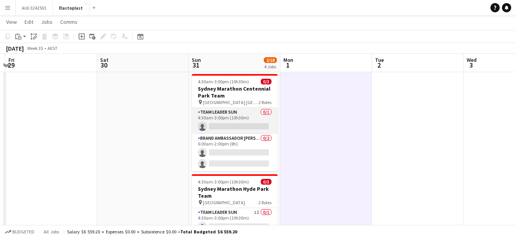
click at [253, 114] on app-card-role "Team Leader Sun 0/1 4:30am-3:00pm (10h30m) single-neutral-actions" at bounding box center [235, 121] width 86 height 26
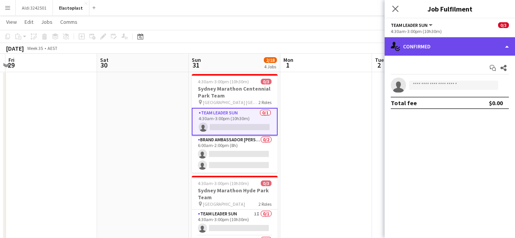
click at [439, 40] on div "single-neutral-actions-check-2 Confirmed" at bounding box center [449, 46] width 130 height 18
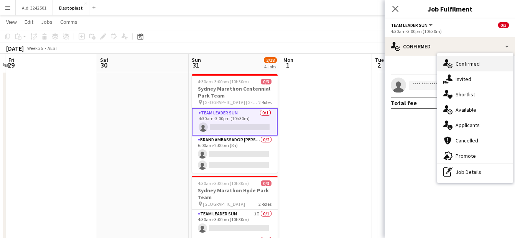
drag, startPoint x: 481, startPoint y: 128, endPoint x: 468, endPoint y: 71, distance: 58.9
click at [468, 71] on div "single-neutral-actions-check-2 Confirmed single-neutral-actions-share-1 Invited…" at bounding box center [475, 118] width 76 height 130
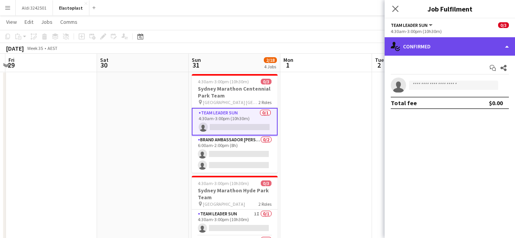
click at [424, 39] on div "single-neutral-actions-check-2 Confirmed" at bounding box center [449, 46] width 130 height 18
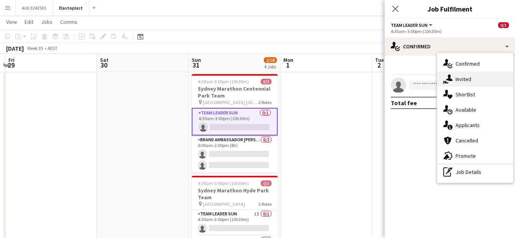
click at [464, 85] on div "single-neutral-actions-share-1 Invited" at bounding box center [475, 78] width 76 height 15
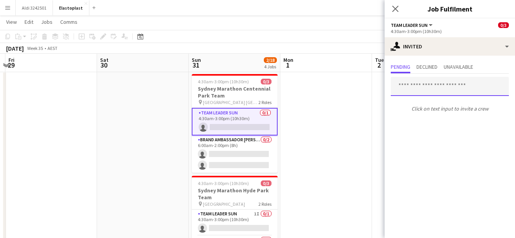
click at [425, 87] on input "text" at bounding box center [450, 86] width 118 height 19
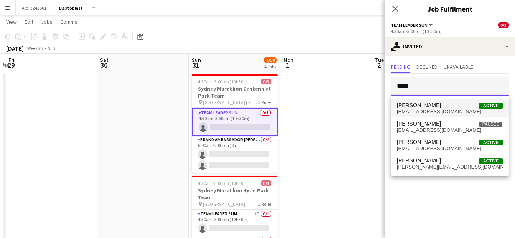
type input "*****"
click at [425, 112] on span "[EMAIL_ADDRESS][DOMAIN_NAME]" at bounding box center [450, 111] width 106 height 6
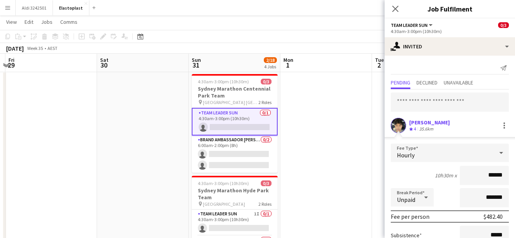
scroll to position [77, 0]
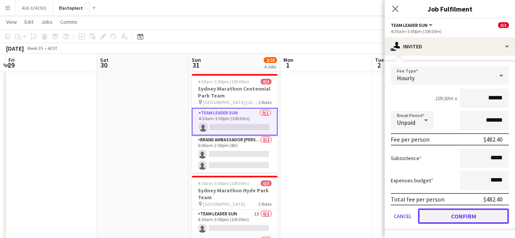
click at [468, 213] on button "Confirm" at bounding box center [463, 215] width 91 height 15
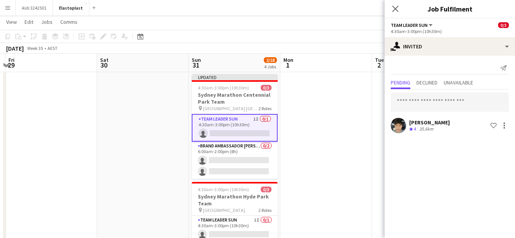
scroll to position [0, 0]
click at [425, 81] on span "Declined" at bounding box center [426, 82] width 21 height 5
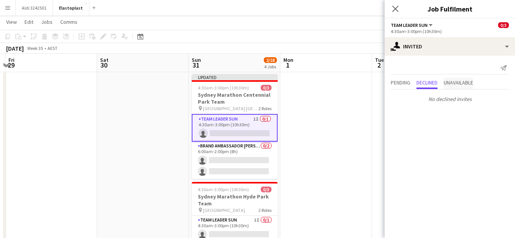
click at [458, 80] on span "Unavailable" at bounding box center [458, 82] width 30 height 5
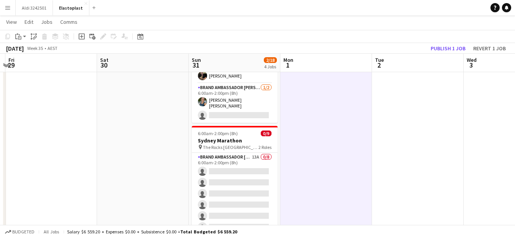
scroll to position [295, 0]
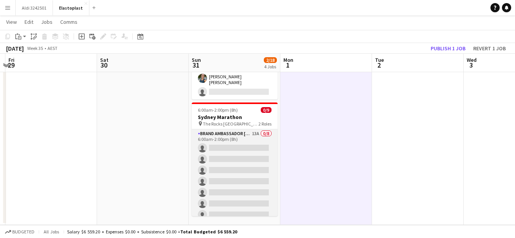
click at [234, 153] on app-card-role "Brand Ambassador Sun 13A 0/8 6:00am-2:00pm (8h) single-neutral-actions single-n…" at bounding box center [235, 181] width 86 height 104
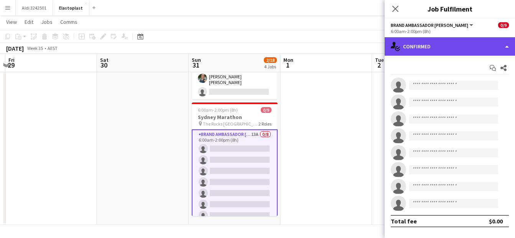
click at [445, 44] on div "single-neutral-actions-check-2 Confirmed" at bounding box center [449, 46] width 130 height 18
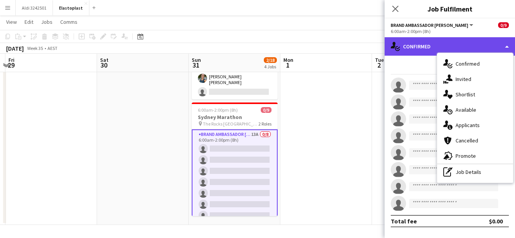
click at [445, 44] on div "single-neutral-actions-check-2 Confirmed" at bounding box center [449, 46] width 130 height 18
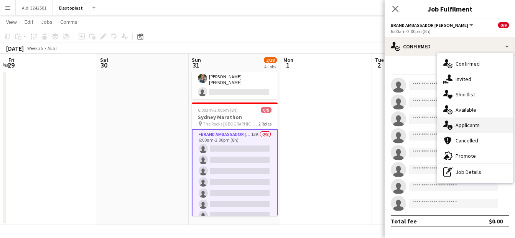
click at [469, 121] on div "single-neutral-actions-information Applicants" at bounding box center [475, 124] width 76 height 15
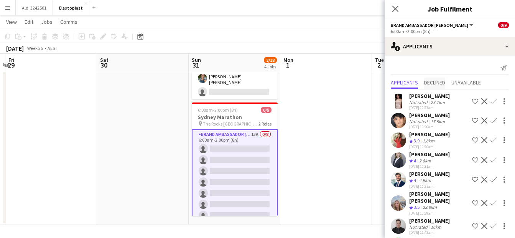
click at [435, 81] on span "Declined" at bounding box center [434, 82] width 21 height 5
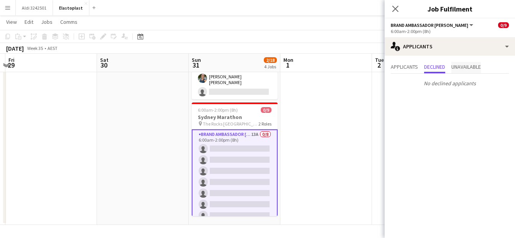
click at [470, 69] on span "Unavailable" at bounding box center [466, 66] width 30 height 5
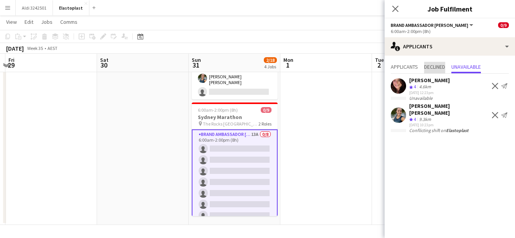
click at [434, 71] on span "Declined" at bounding box center [434, 67] width 21 height 11
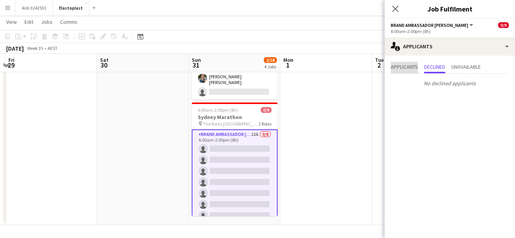
click at [403, 68] on span "Applicants" at bounding box center [404, 66] width 27 height 5
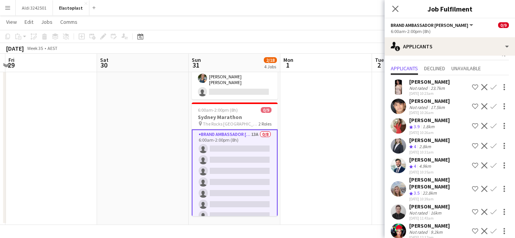
scroll to position [0, 0]
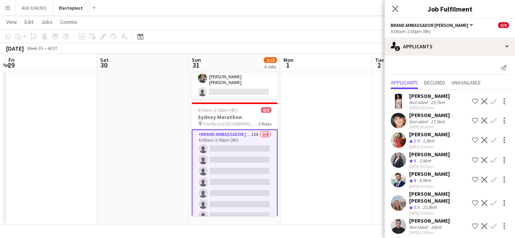
click at [341, 165] on app-date-cell at bounding box center [326, 8] width 92 height 434
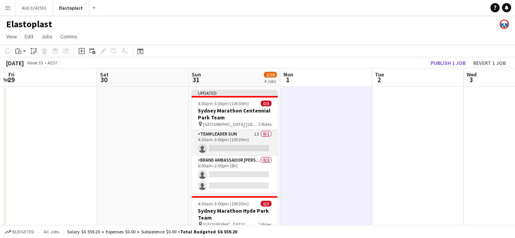
click at [242, 136] on app-card-role "Team Leader Sun 1I 0/1 4:30am-3:00pm (10h30m) single-neutral-actions" at bounding box center [235, 143] width 86 height 26
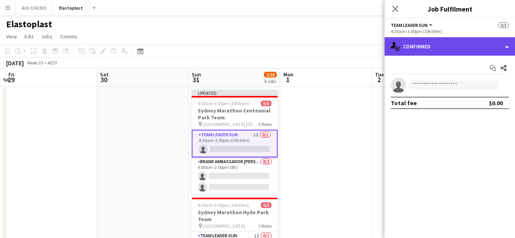
click at [453, 49] on div "single-neutral-actions-check-2 Confirmed" at bounding box center [449, 46] width 130 height 18
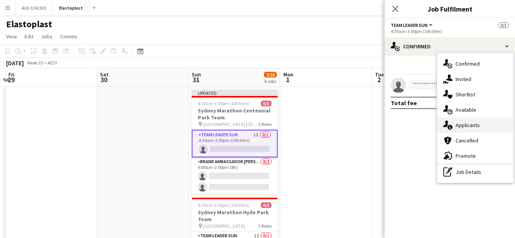
click at [474, 128] on div "single-neutral-actions-information Applicants" at bounding box center [475, 124] width 76 height 15
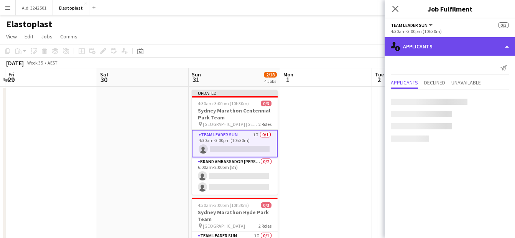
click at [432, 46] on div "single-neutral-actions-information Applicants" at bounding box center [449, 46] width 130 height 18
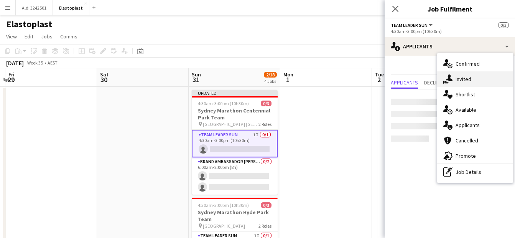
click at [467, 77] on div "single-neutral-actions-share-1 Invited" at bounding box center [475, 78] width 76 height 15
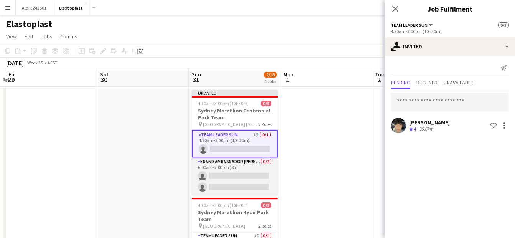
click at [229, 177] on app-card-role "Brand Ambassador [PERSON_NAME] 0/2 6:00am-2:00pm (8h) single-neutral-actions si…" at bounding box center [235, 175] width 86 height 37
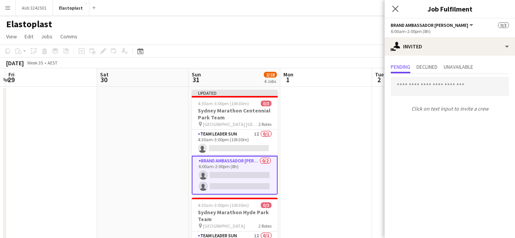
click at [432, 76] on div "Click on text input to invite a crew" at bounding box center [449, 94] width 130 height 41
click at [426, 85] on input "text" at bounding box center [450, 86] width 118 height 19
click at [241, 176] on app-card-role "Brand Ambassador [PERSON_NAME] 0/2 6:00am-2:00pm (8h) single-neutral-actions si…" at bounding box center [235, 175] width 86 height 39
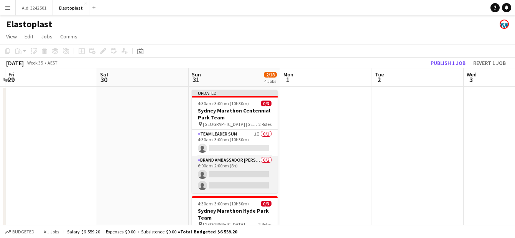
click at [241, 176] on app-card-role "Brand Ambassador [PERSON_NAME] 0/2 6:00am-2:00pm (8h) single-neutral-actions si…" at bounding box center [235, 174] width 86 height 37
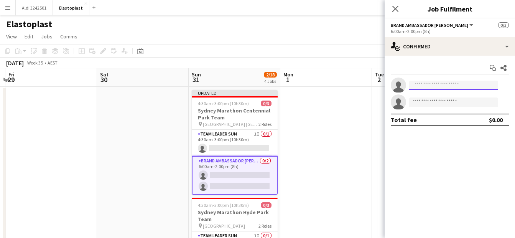
click at [430, 88] on input at bounding box center [453, 84] width 89 height 9
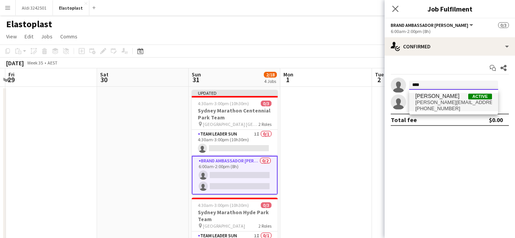
type input "****"
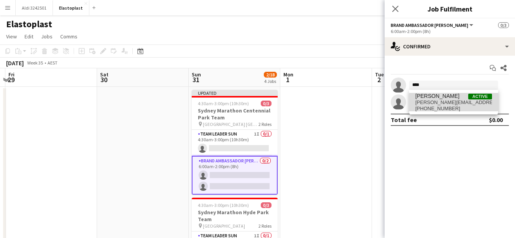
click at [431, 100] on span "[PERSON_NAME][EMAIL_ADDRESS][PERSON_NAME][DOMAIN_NAME]" at bounding box center [453, 102] width 77 height 6
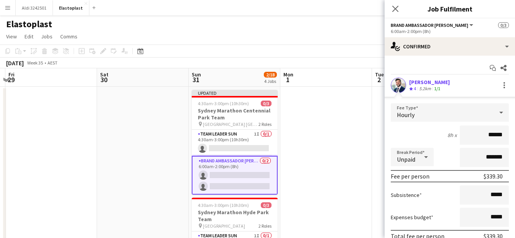
scroll to position [68, 0]
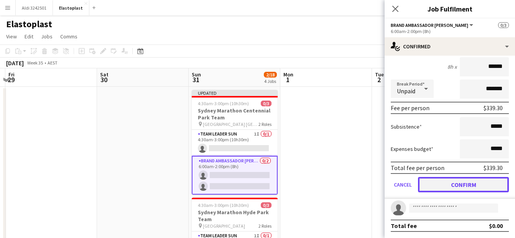
click at [455, 182] on button "Confirm" at bounding box center [463, 184] width 91 height 15
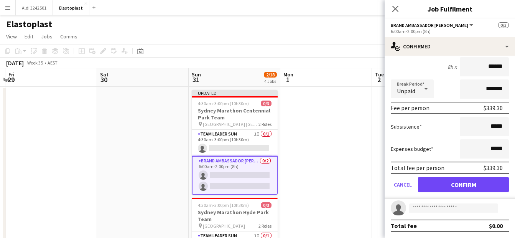
scroll to position [0, 0]
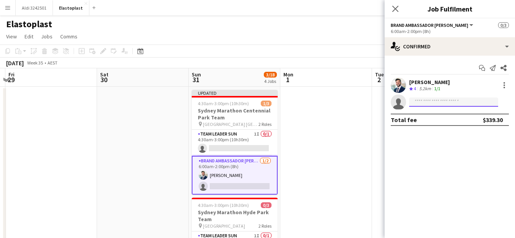
click at [440, 102] on input at bounding box center [453, 101] width 89 height 9
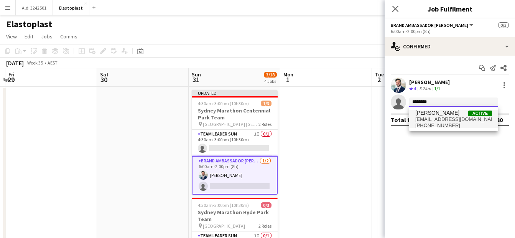
type input "********"
click at [440, 117] on span "[EMAIL_ADDRESS][DOMAIN_NAME]" at bounding box center [453, 119] width 77 height 6
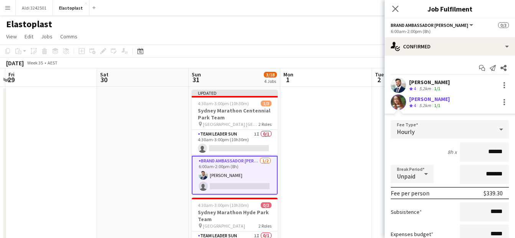
scroll to position [68, 0]
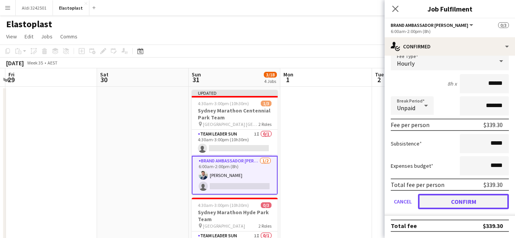
click at [473, 203] on button "Confirm" at bounding box center [463, 201] width 91 height 15
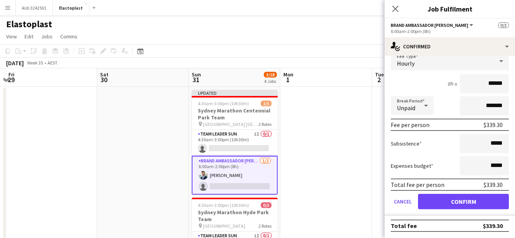
scroll to position [0, 0]
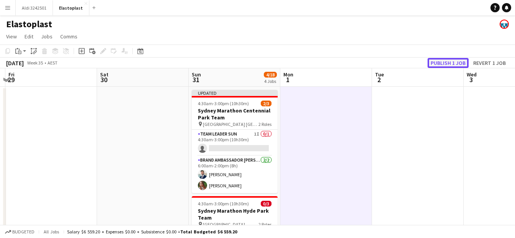
click at [455, 64] on button "Publish 1 job" at bounding box center [447, 63] width 41 height 10
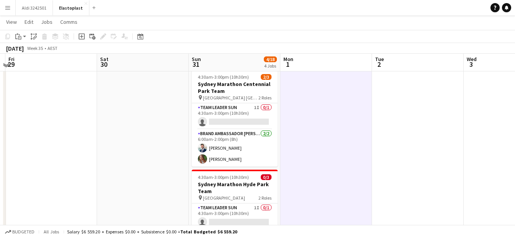
scroll to position [19, 0]
